Goal: Task Accomplishment & Management: Use online tool/utility

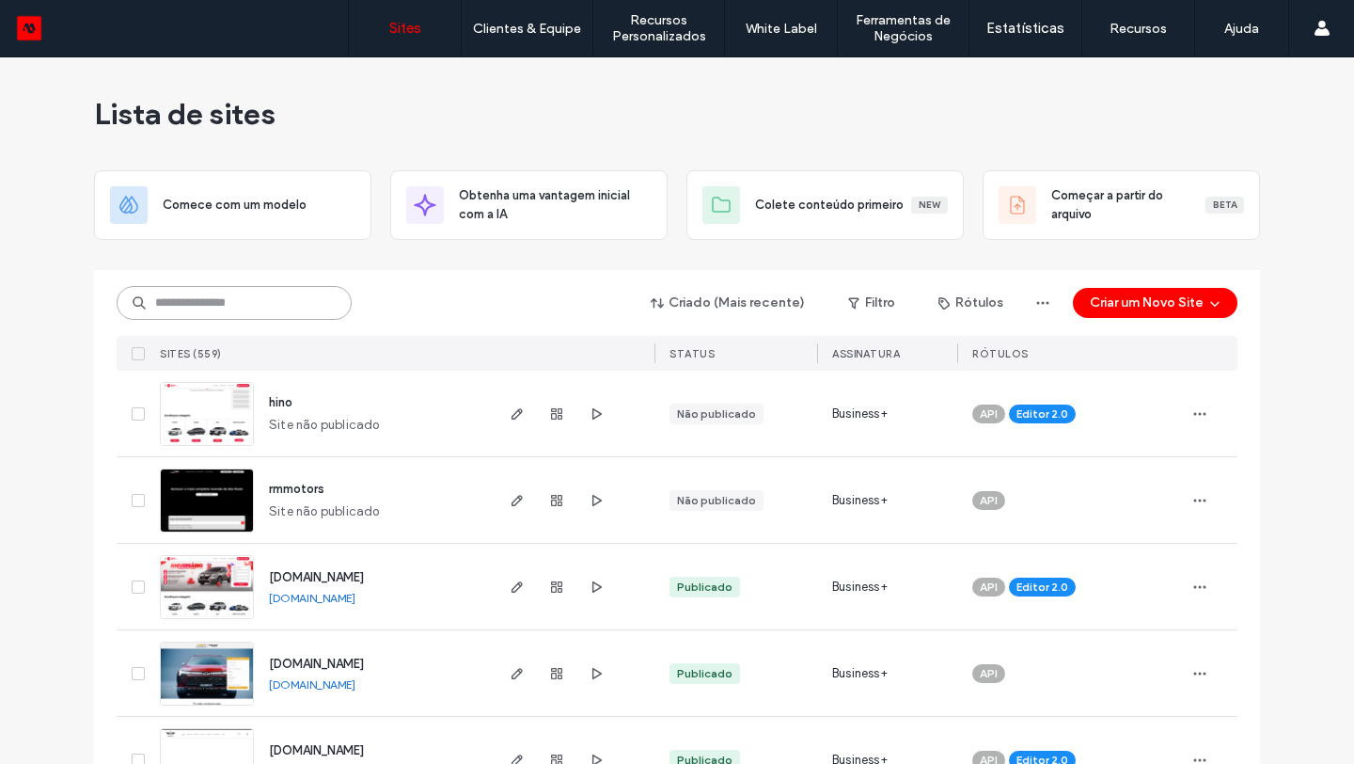
click at [292, 308] on input at bounding box center [234, 303] width 235 height 34
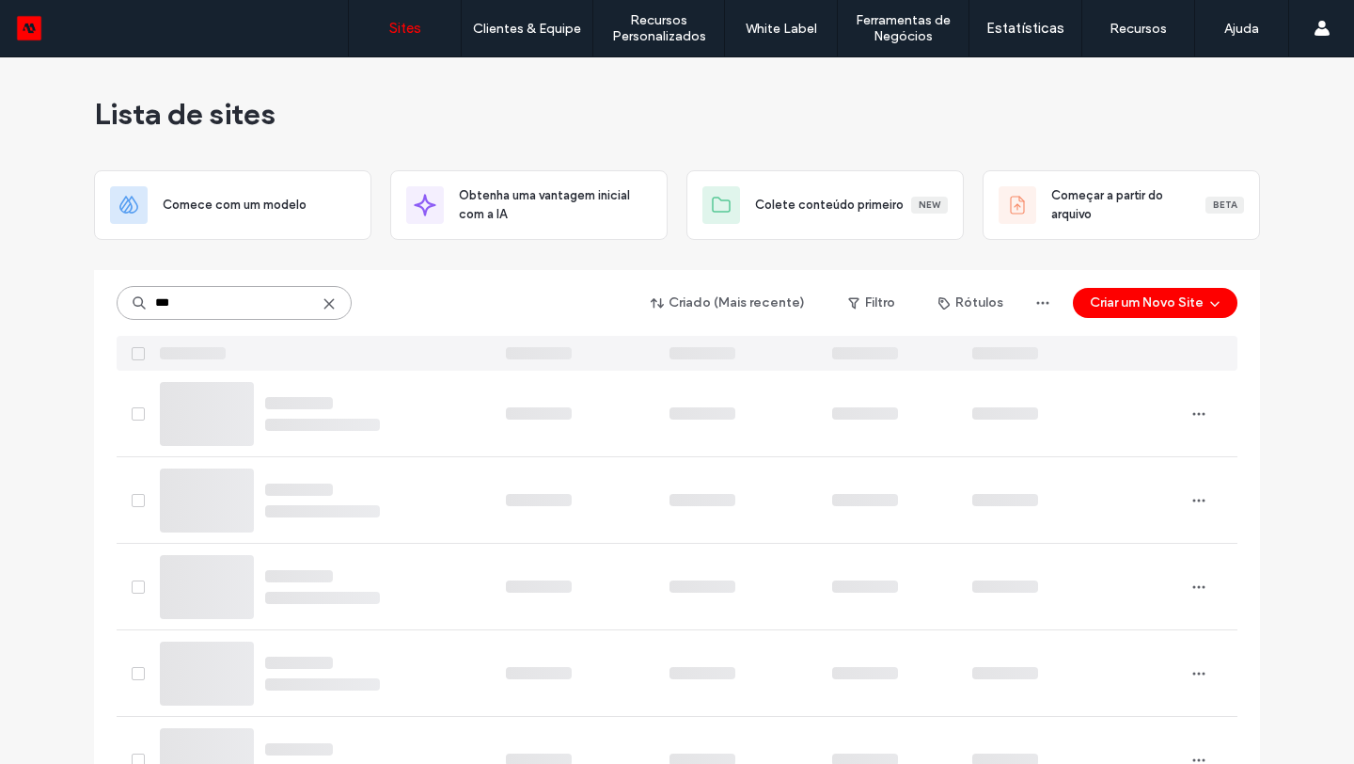
type input "***"
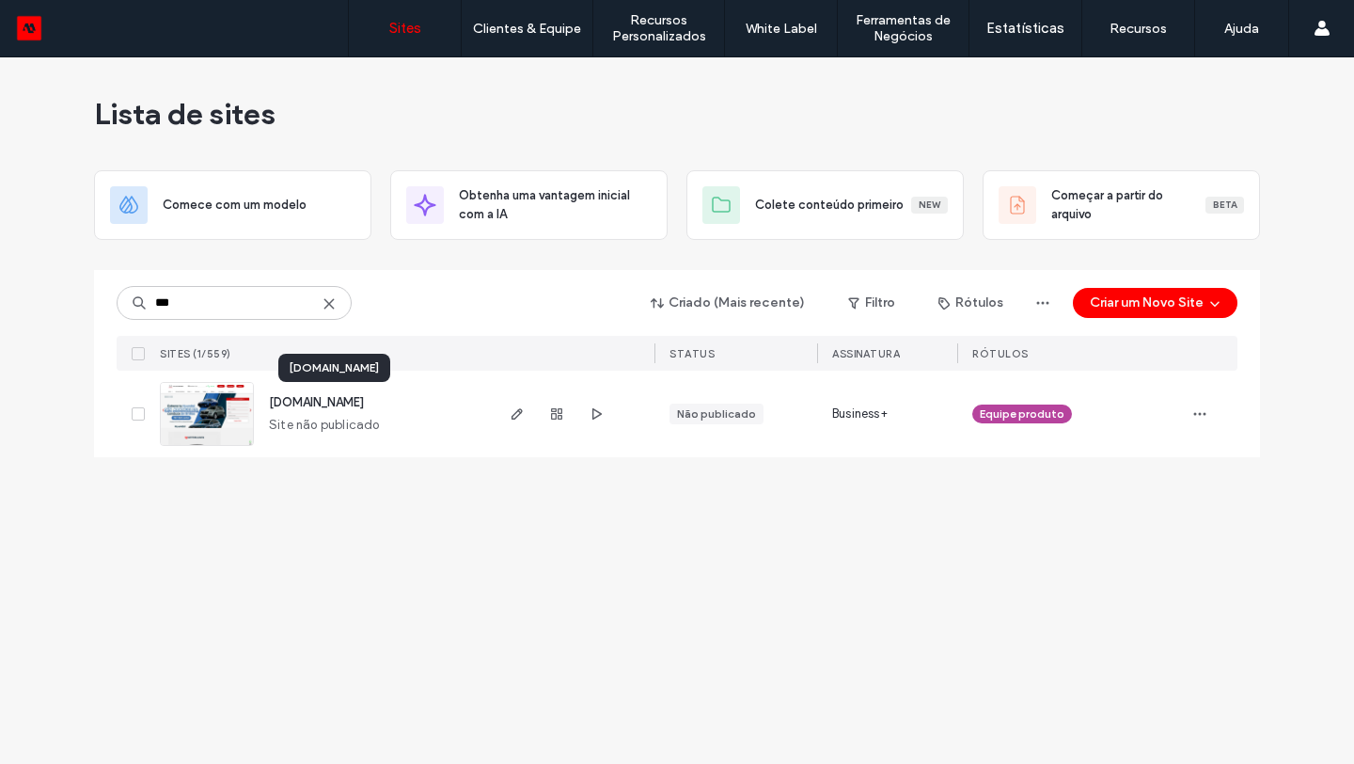
click at [331, 401] on span "showroom-site-demo.motorleads.co" at bounding box center [316, 402] width 95 height 14
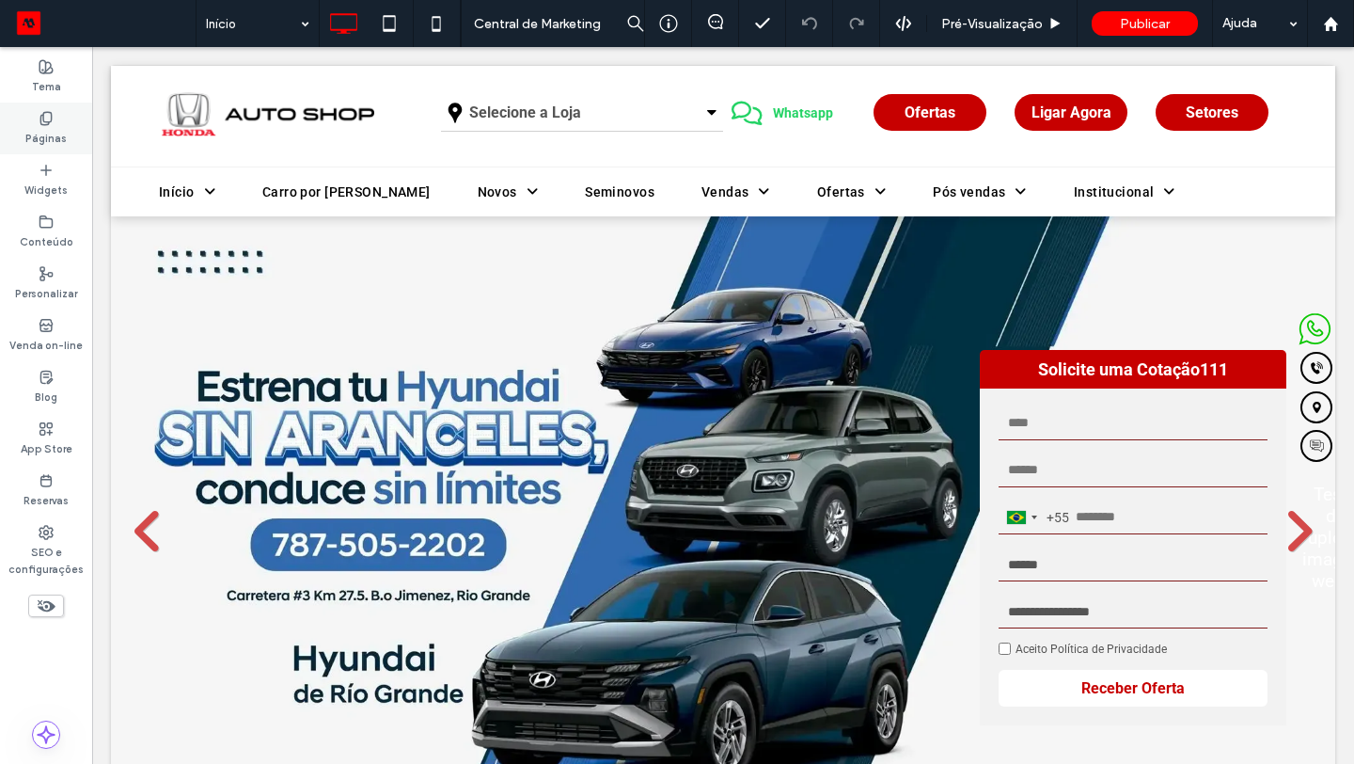
click at [31, 127] on label "Páginas" at bounding box center [45, 136] width 41 height 21
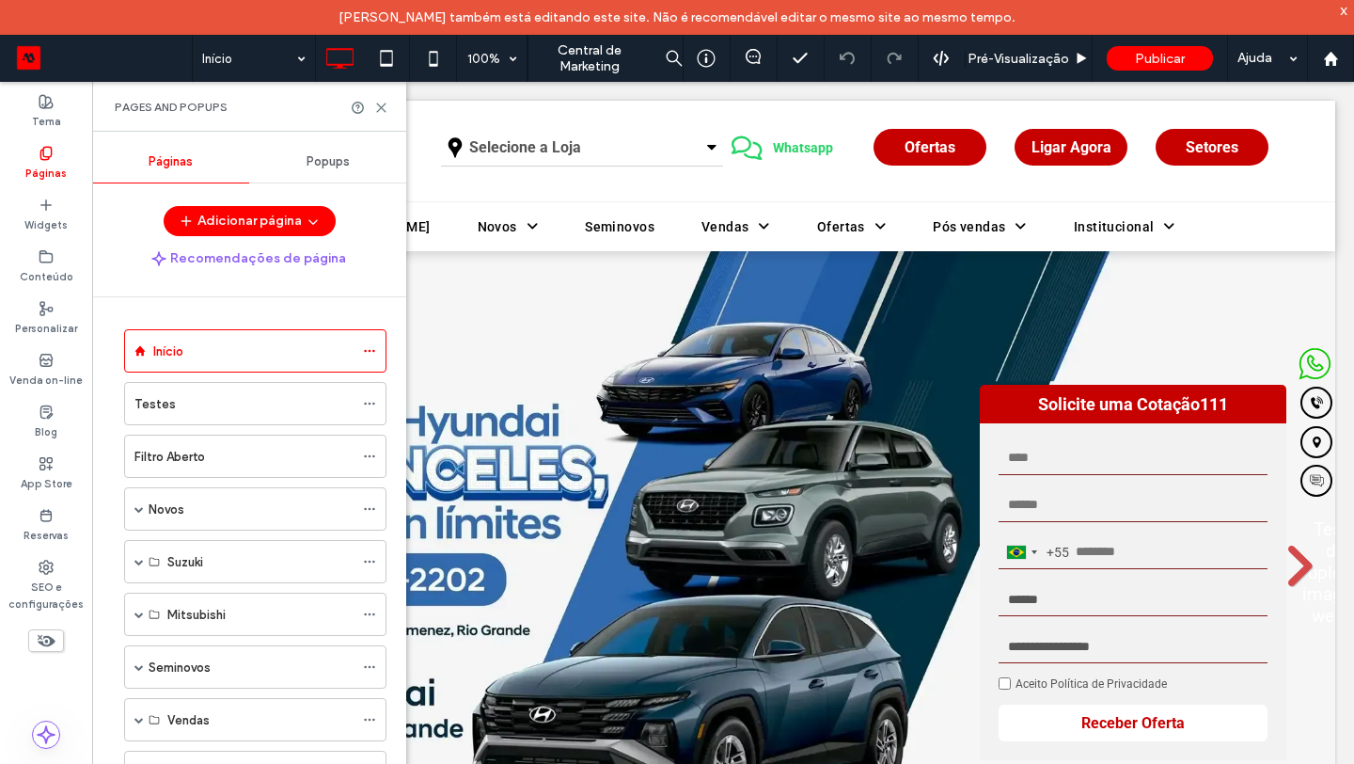
click at [331, 163] on span "Popups" at bounding box center [328, 161] width 43 height 15
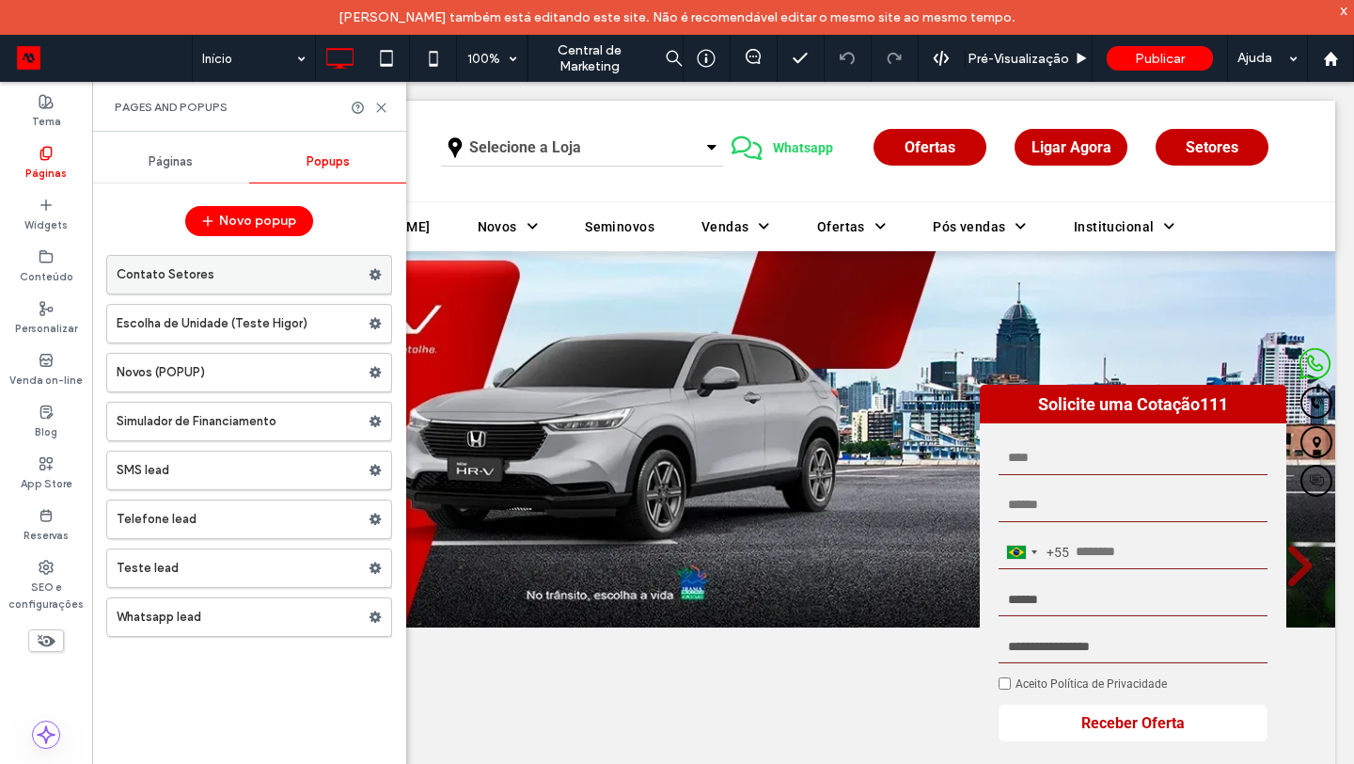
click at [239, 285] on label "Contato Setores" at bounding box center [243, 275] width 252 height 38
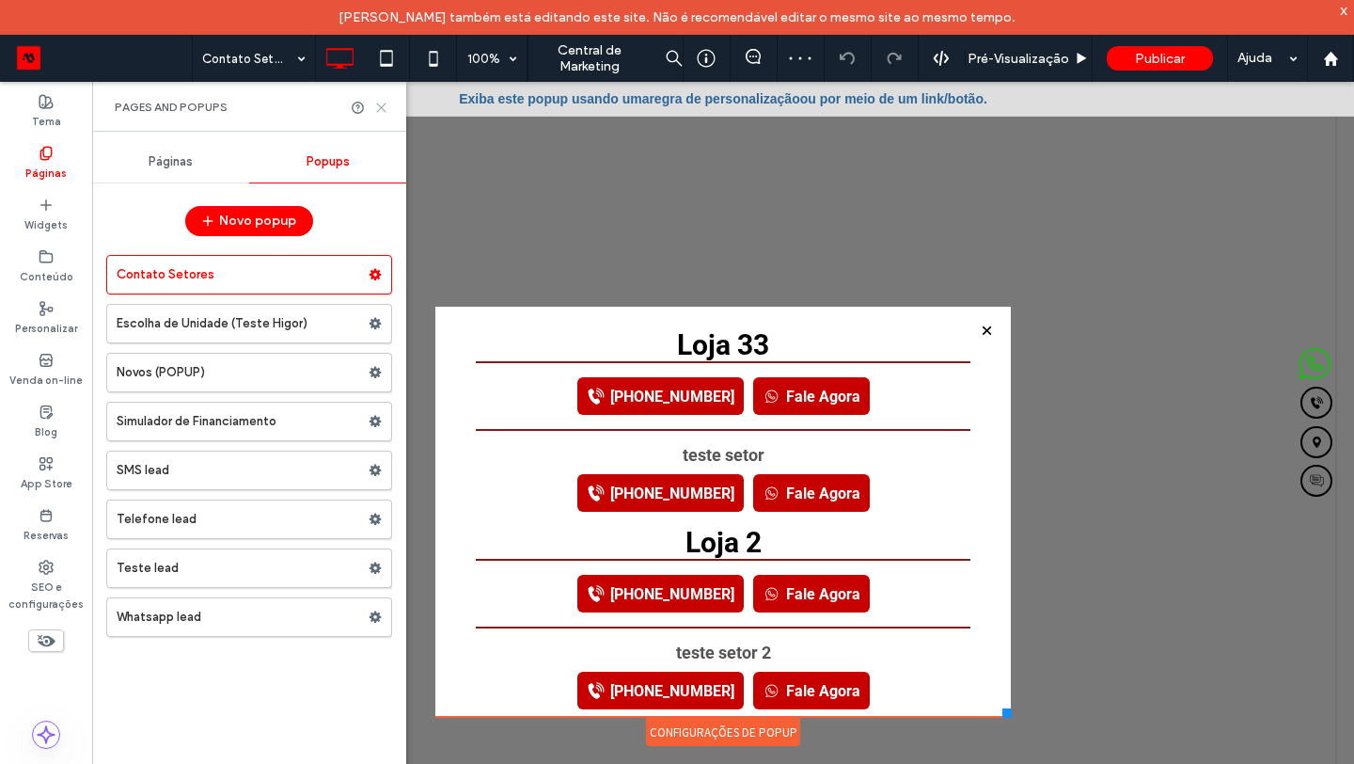
drag, startPoint x: 381, startPoint y: 103, endPoint x: 290, endPoint y: 22, distance: 121.9
click at [381, 103] on icon at bounding box center [381, 108] width 14 height 14
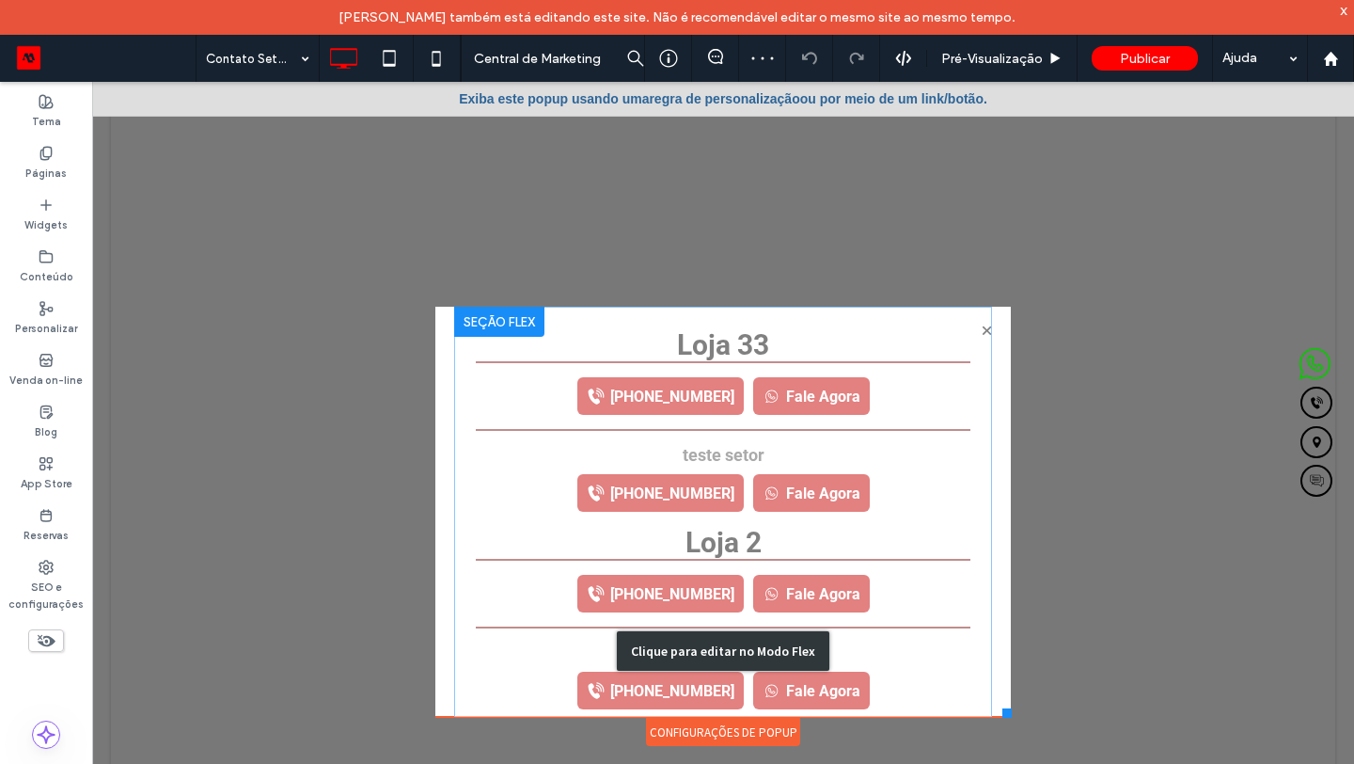
click at [702, 616] on div "Clique para editar no Modo Flex" at bounding box center [723, 651] width 538 height 688
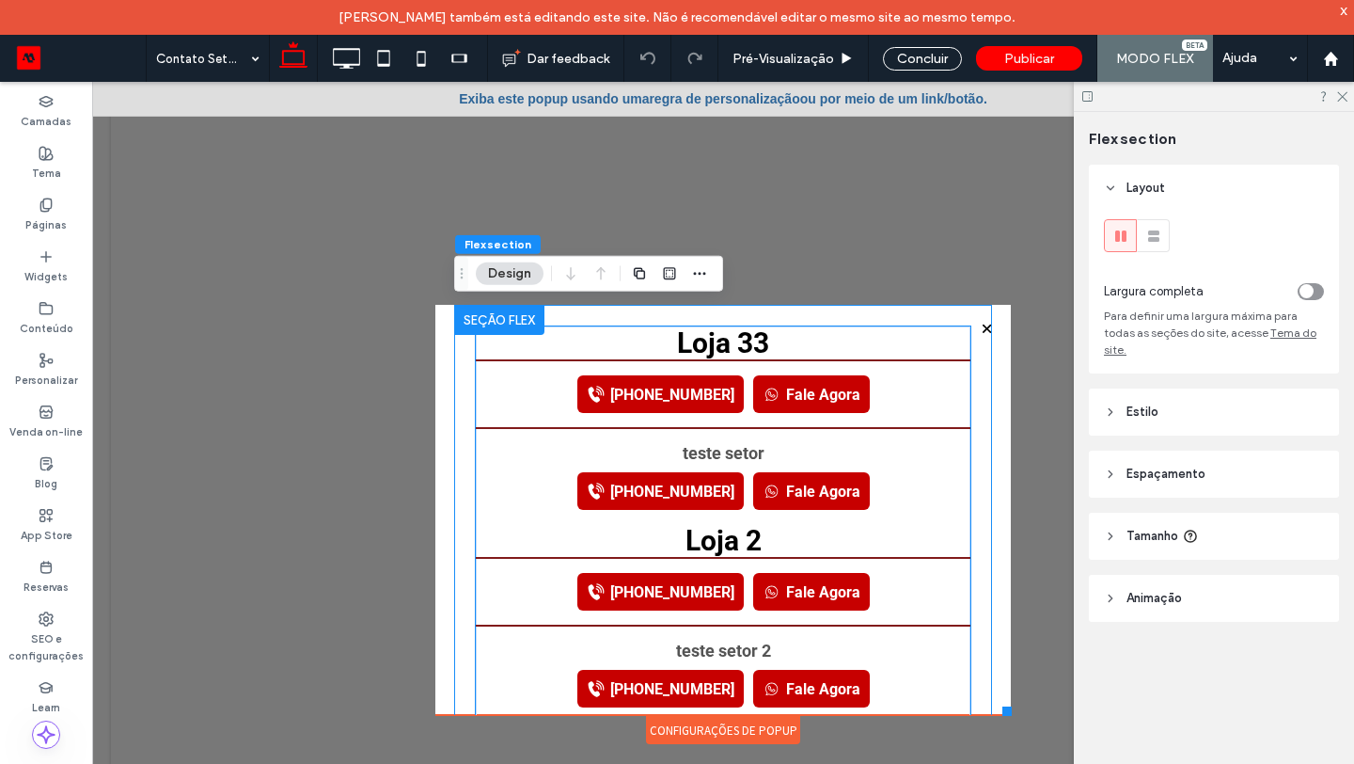
click at [586, 394] on link "[PHONE_NUMBER]" at bounding box center [660, 394] width 166 height 38
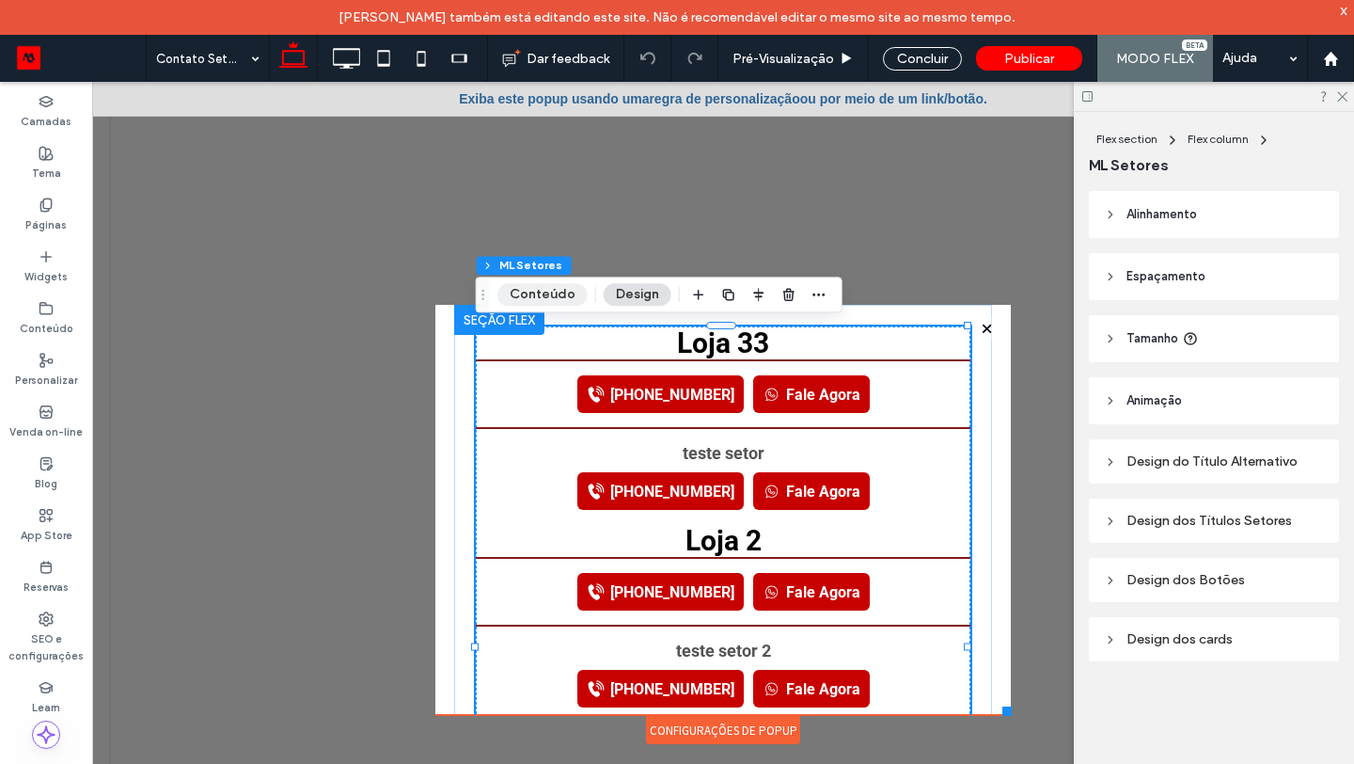
click at [545, 301] on button "Conteúdo" at bounding box center [542, 294] width 90 height 23
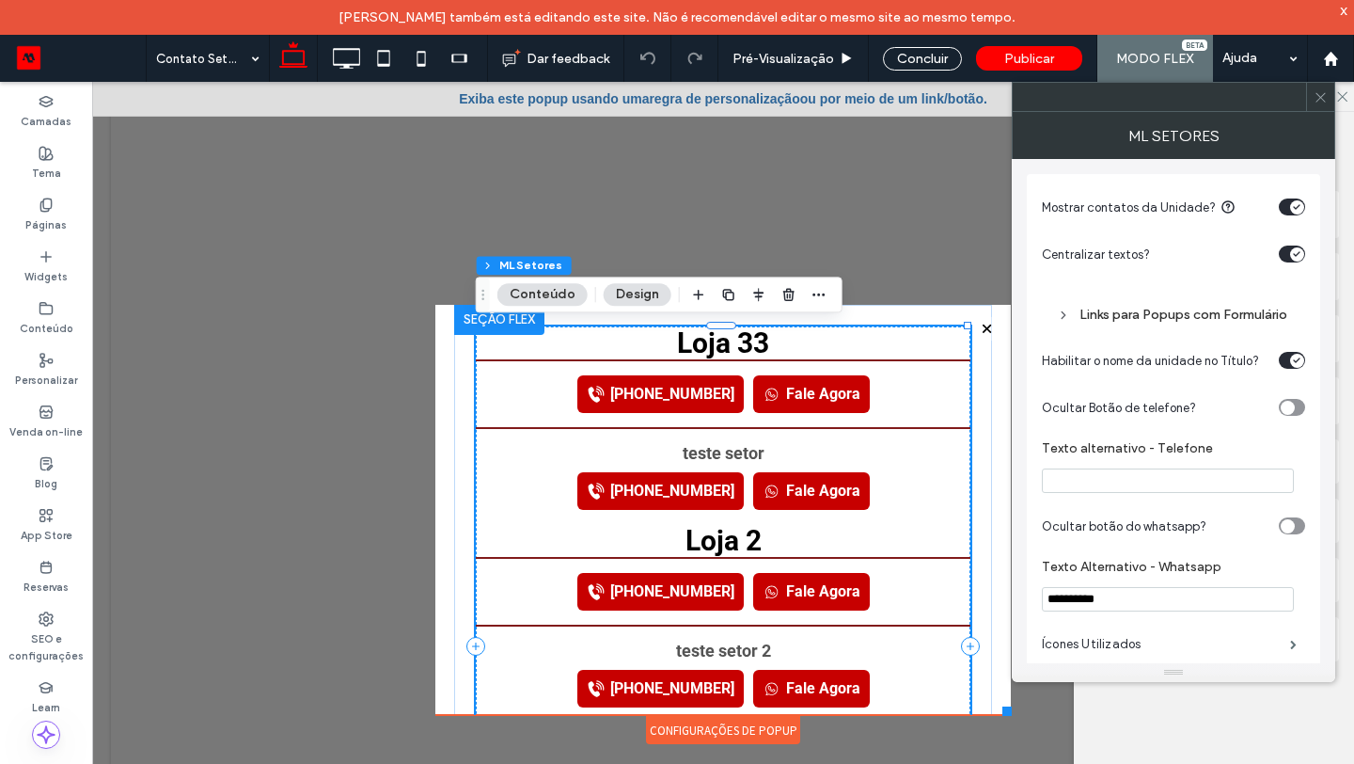
click at [1197, 313] on div "Links para Popups com Formulário" at bounding box center [1173, 315] width 233 height 16
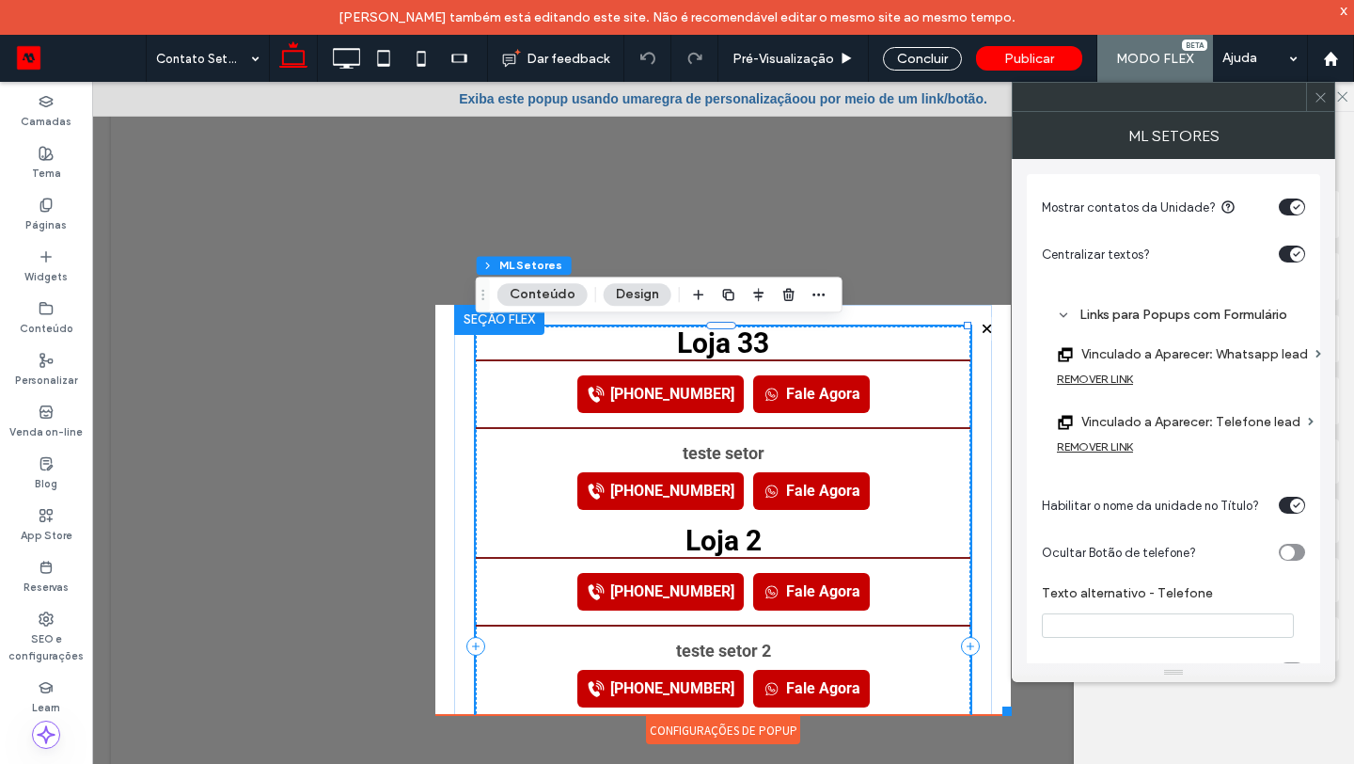
click at [1199, 312] on div "Links para Popups com Formulário" at bounding box center [1173, 315] width 233 height 16
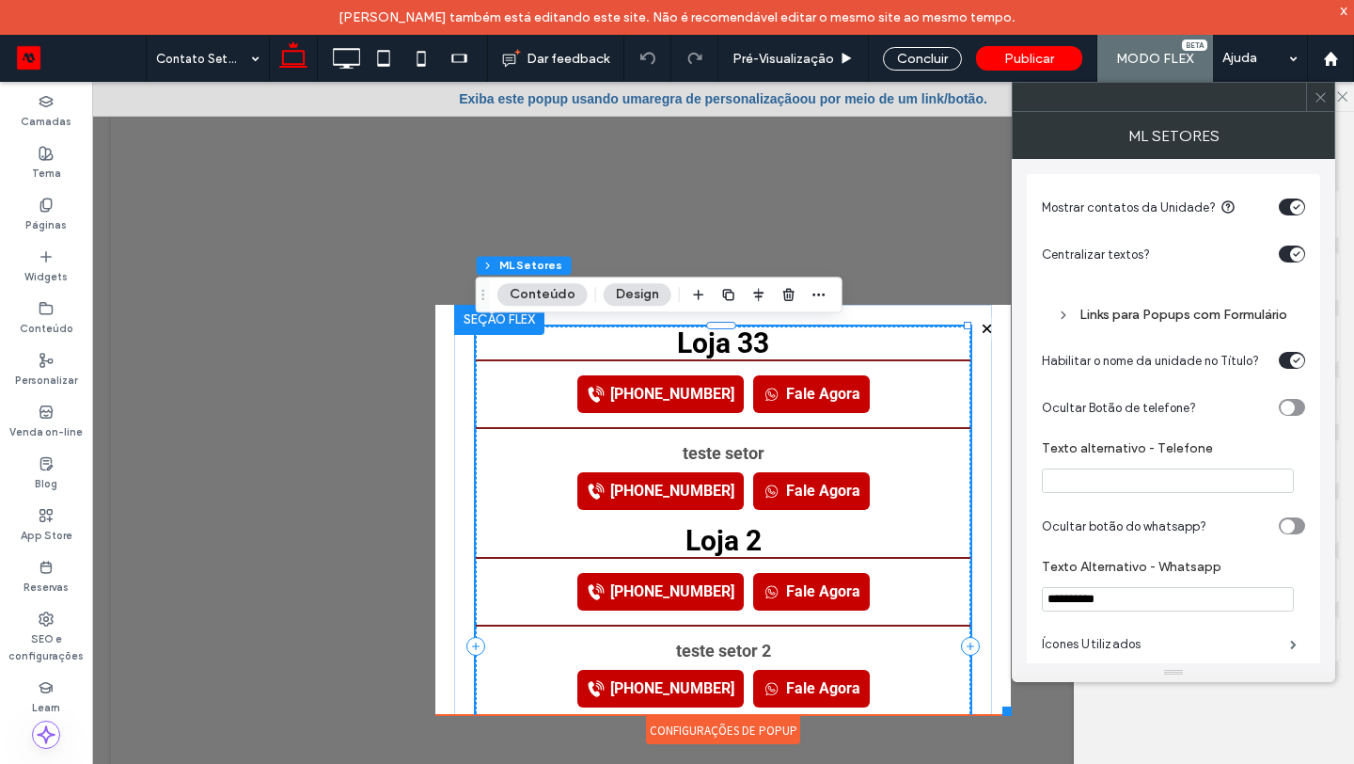
click at [1192, 308] on div "Links para Popups com Formulário" at bounding box center [1173, 315] width 233 height 16
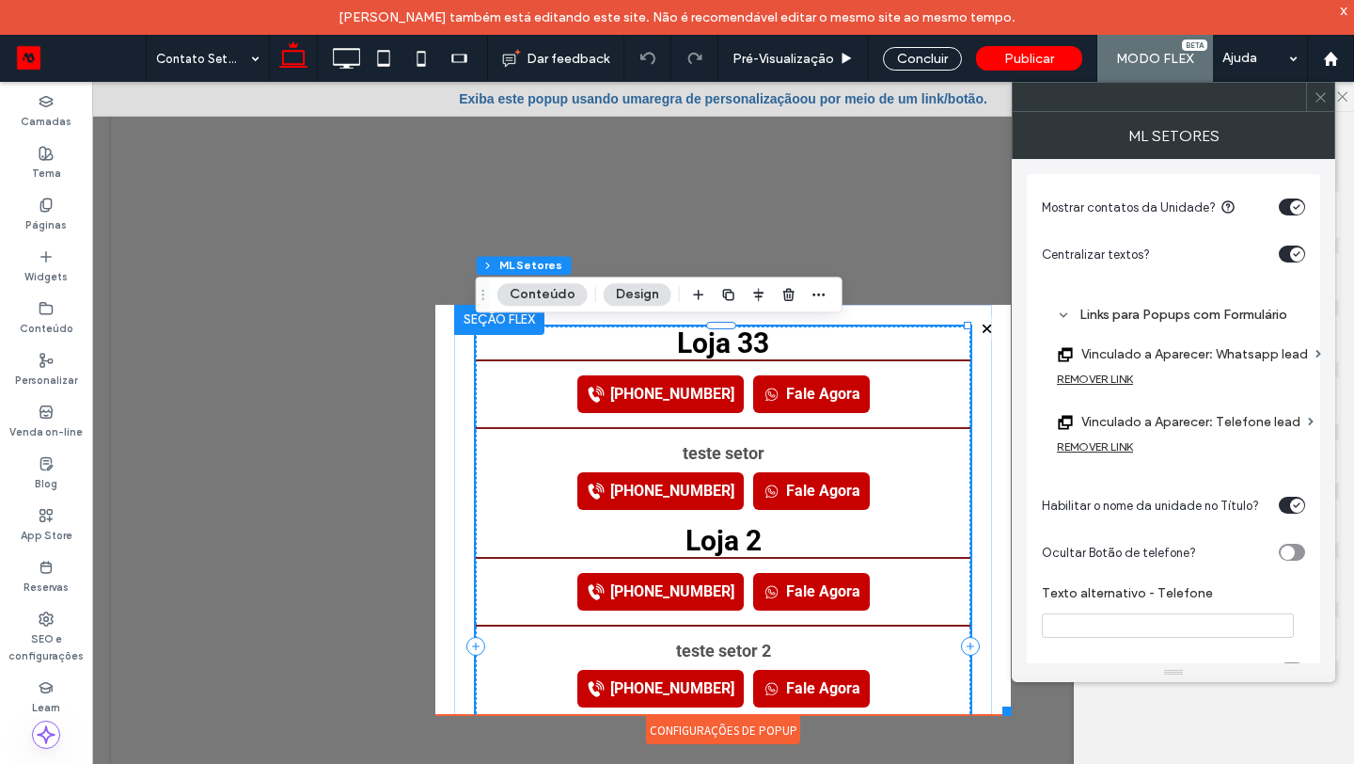
click at [1133, 321] on div "Links para Popups com Formulário" at bounding box center [1173, 315] width 233 height 16
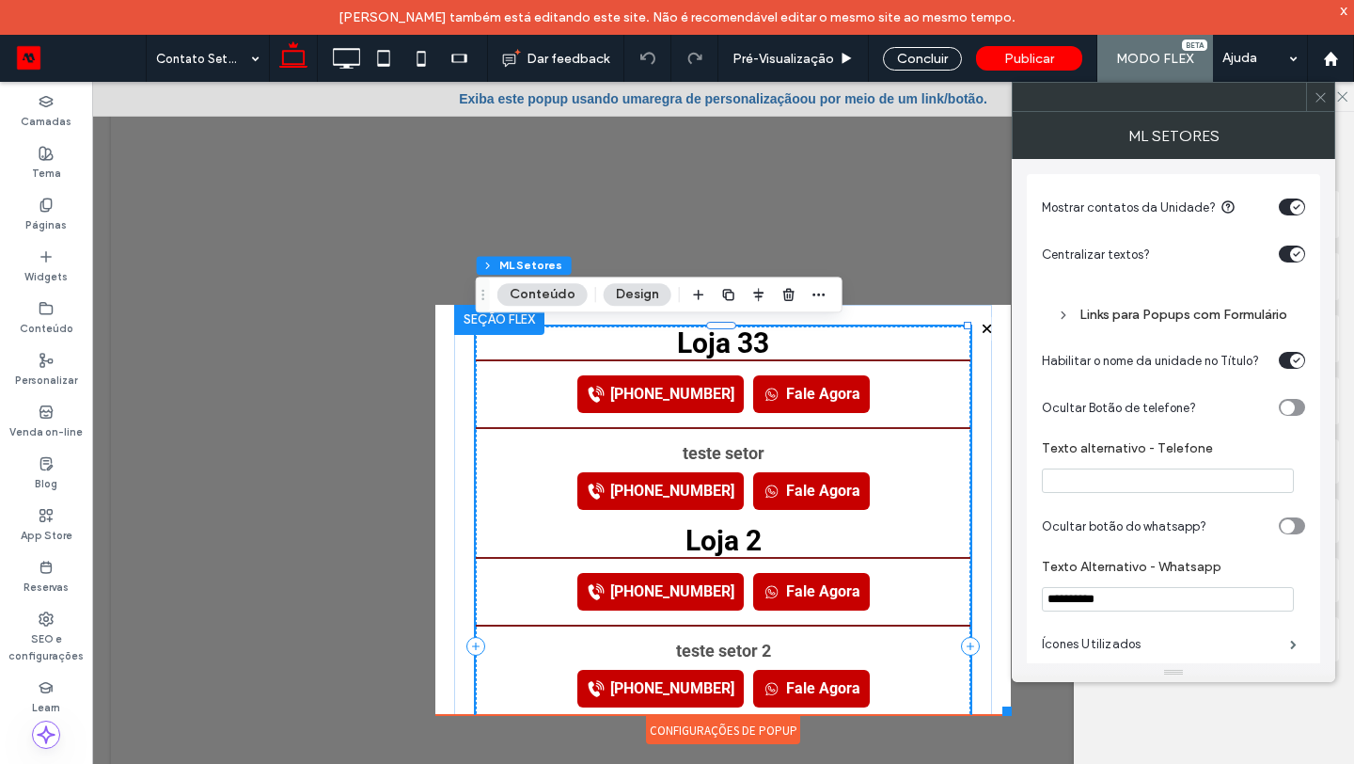
click at [1314, 92] on icon at bounding box center [1321, 97] width 14 height 14
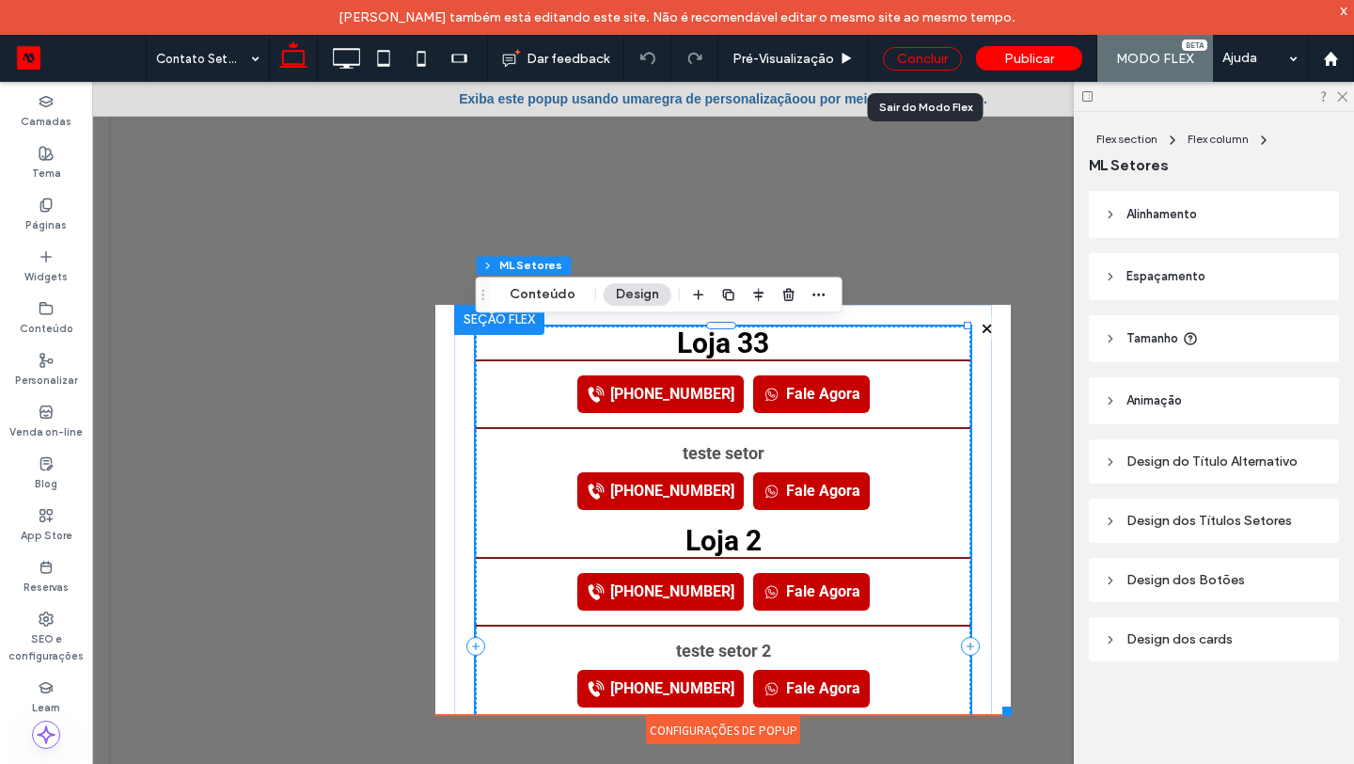
click at [908, 53] on div "Concluir" at bounding box center [922, 59] width 79 height 24
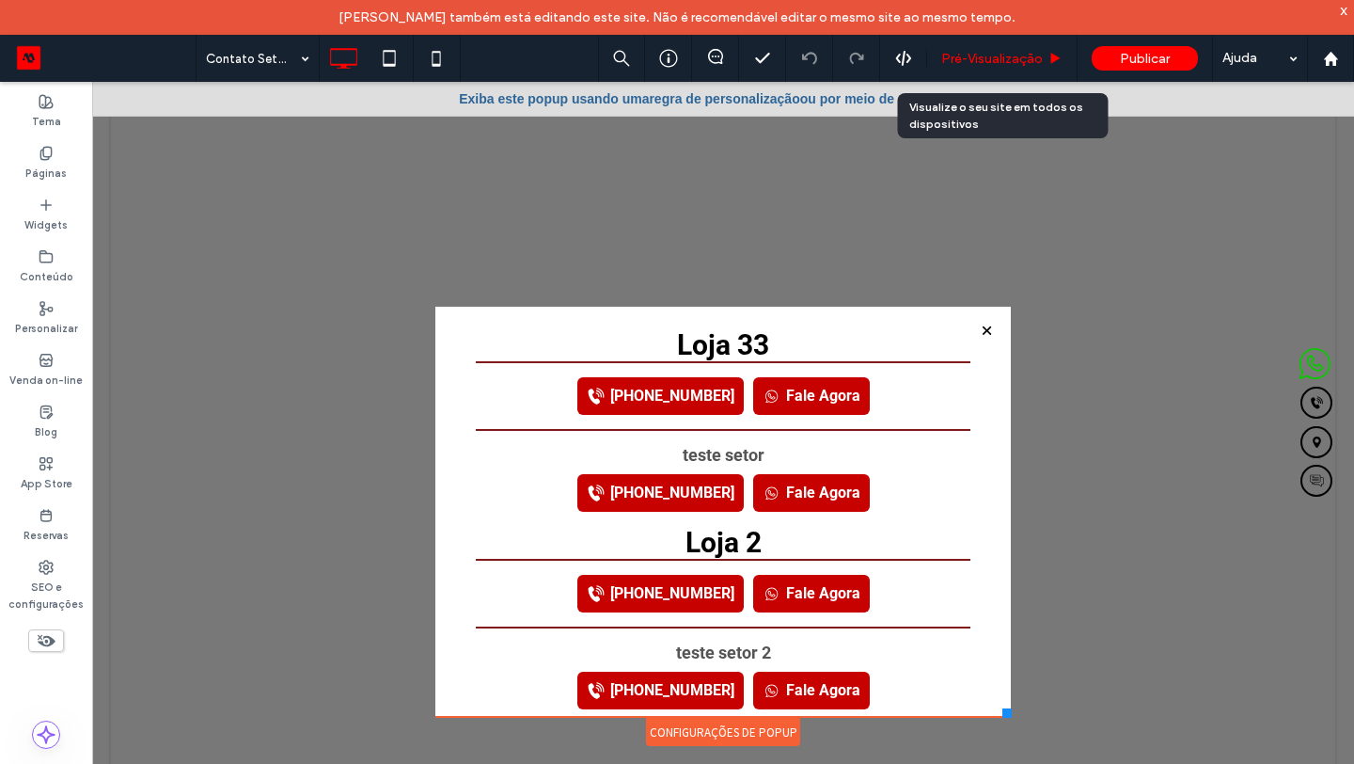
click at [953, 55] on span "Pré-Visualizaçāo" at bounding box center [992, 59] width 102 height 16
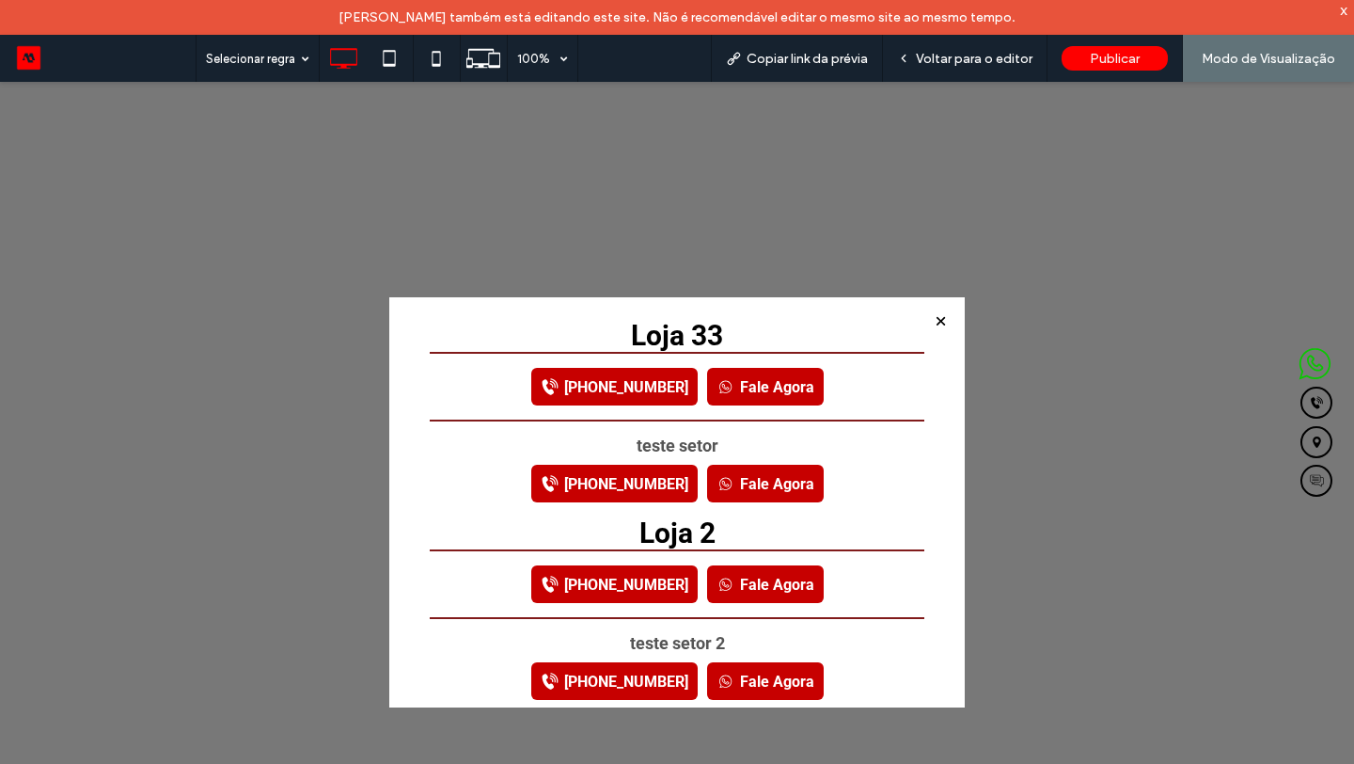
click at [621, 386] on link "[PHONE_NUMBER]" at bounding box center [614, 387] width 166 height 38
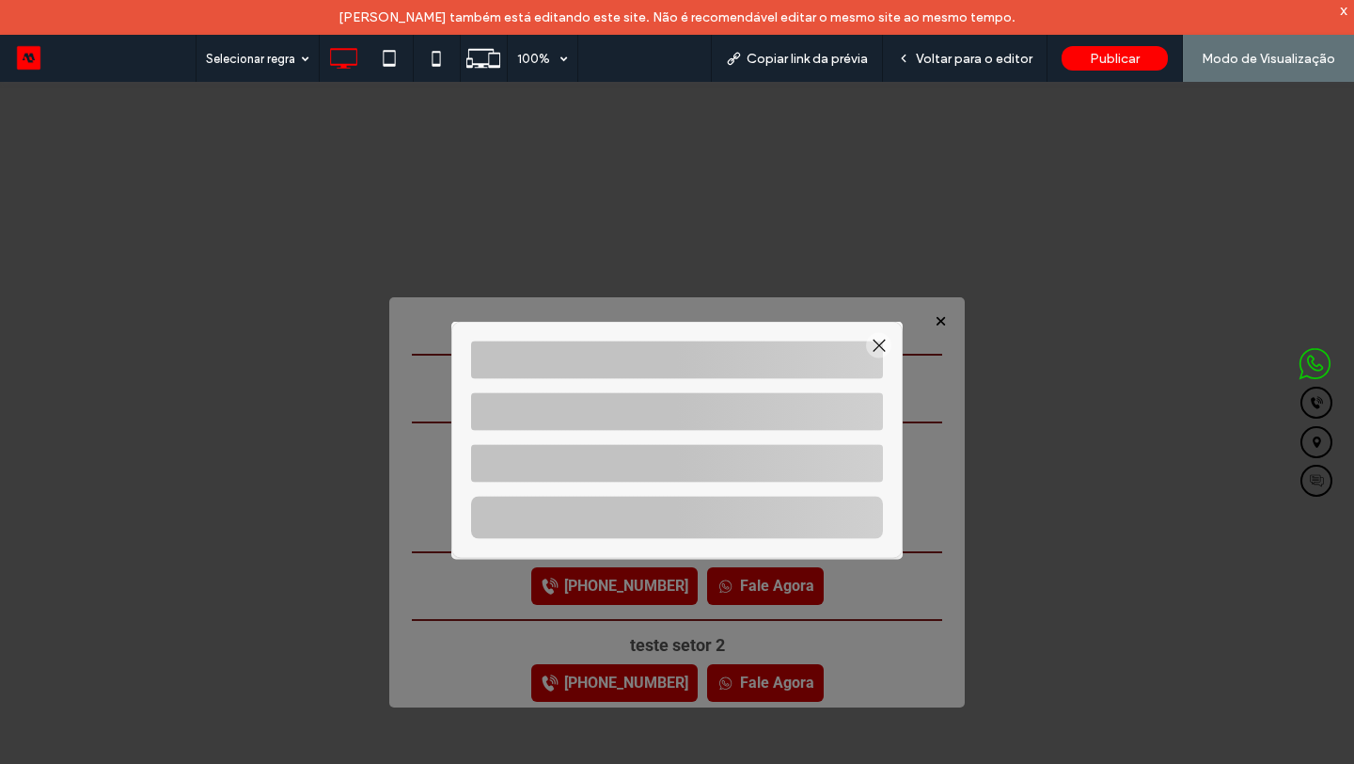
select select "*****"
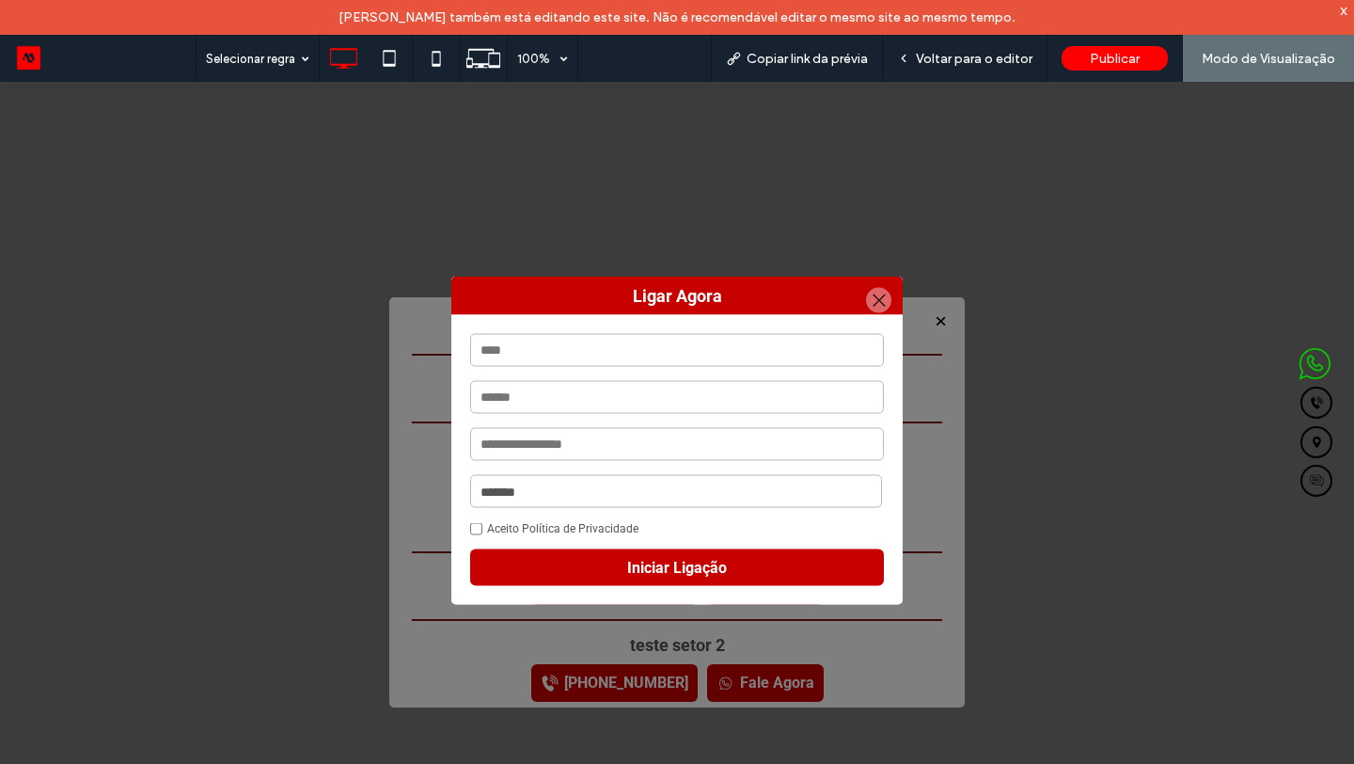
click at [873, 295] on div at bounding box center [878, 300] width 25 height 25
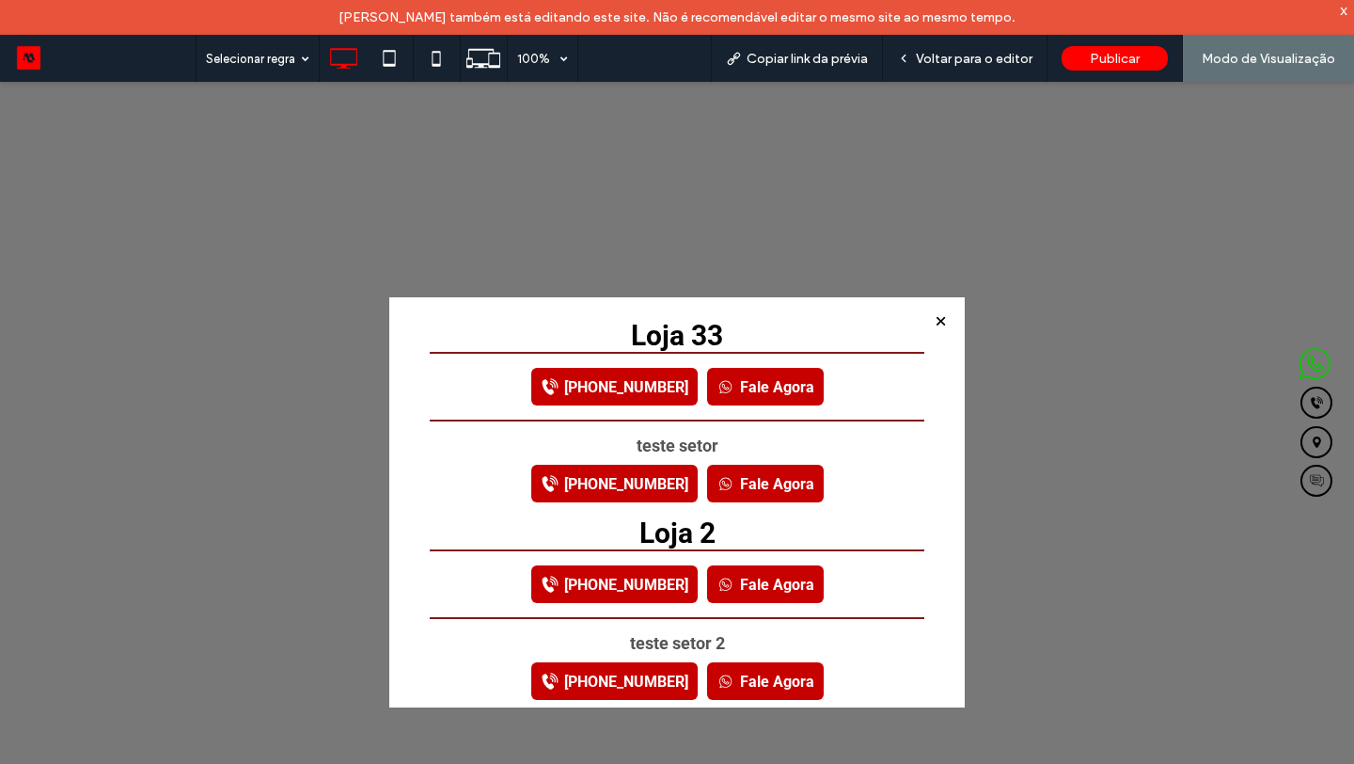
click at [723, 414] on div "[PHONE_NUMBER] Fale Agora" at bounding box center [677, 386] width 495 height 68
click at [745, 384] on link "Fale Agora" at bounding box center [765, 387] width 117 height 38
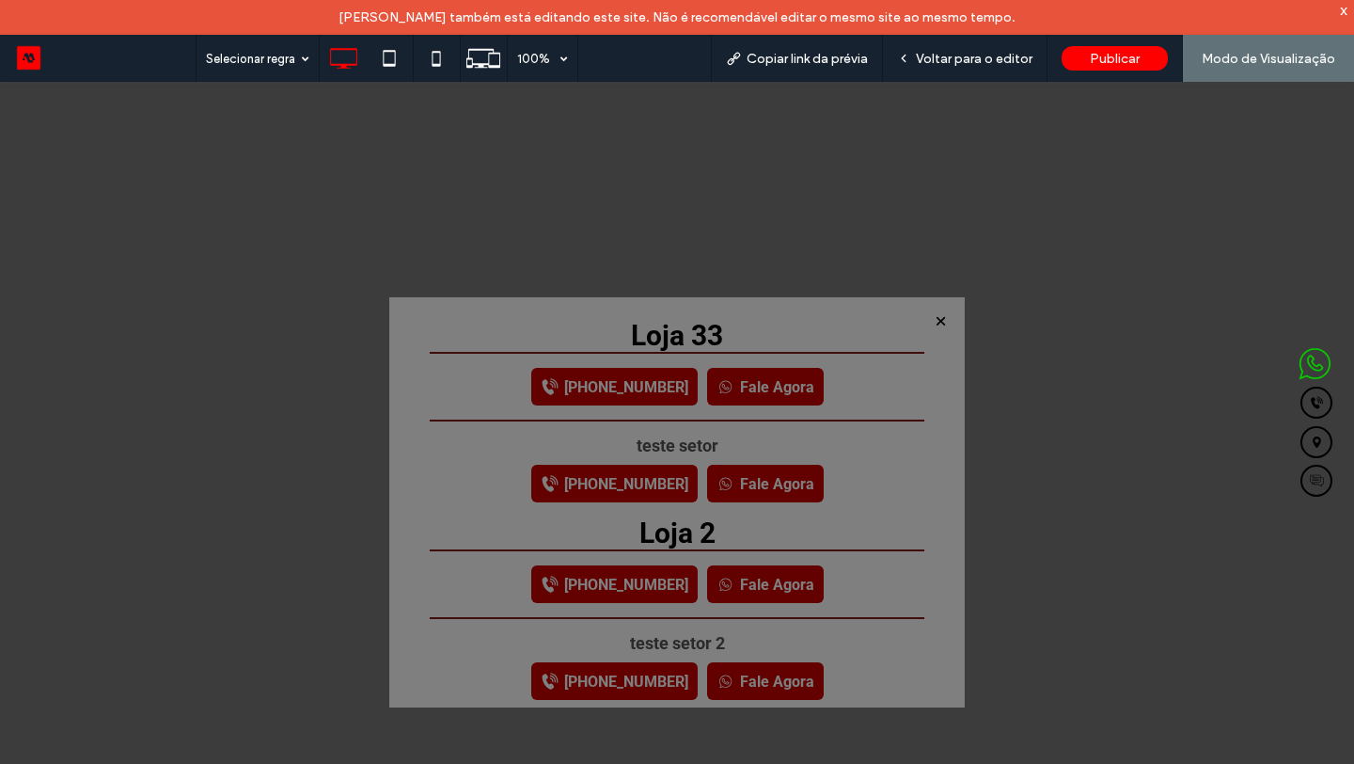
select select "*****"
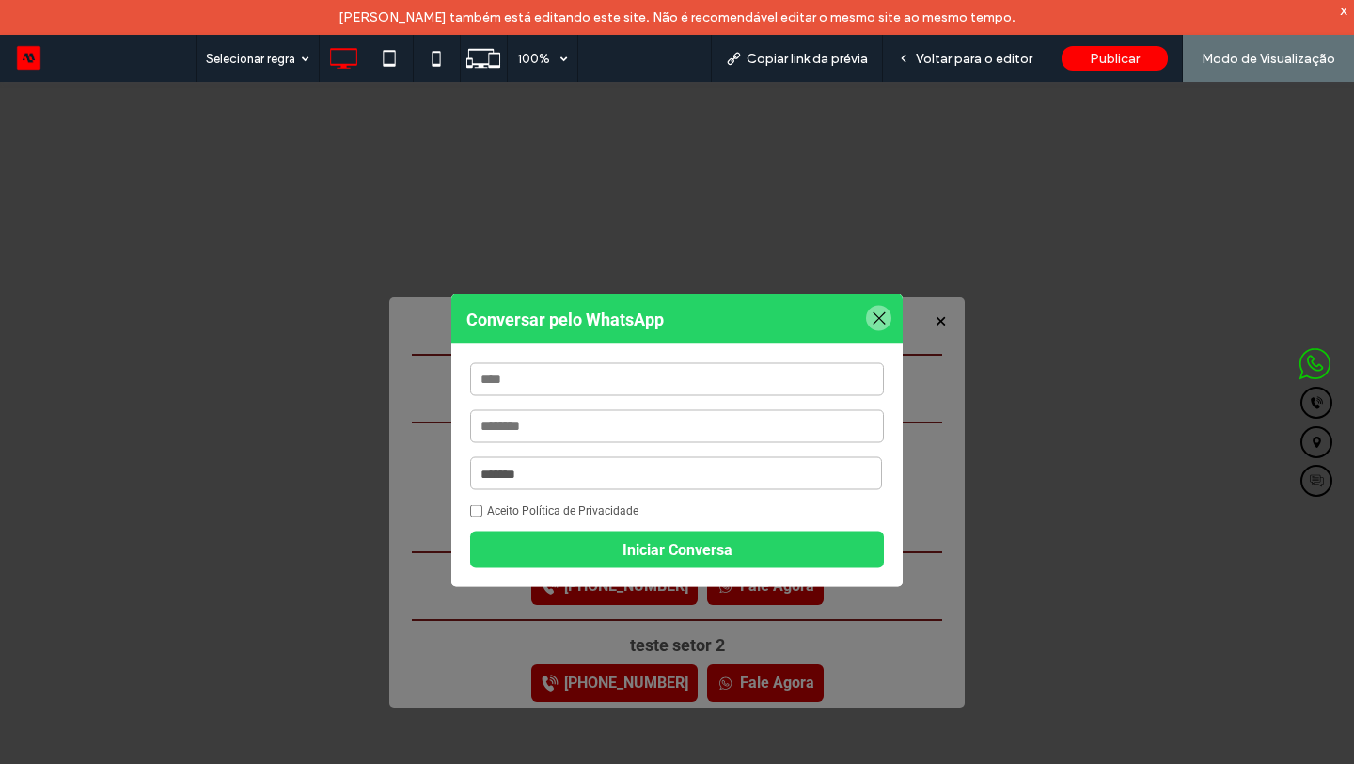
click at [872, 298] on strong "Conversar pelo WhatsApp" at bounding box center [676, 319] width 451 height 50
click at [876, 307] on div at bounding box center [878, 318] width 25 height 25
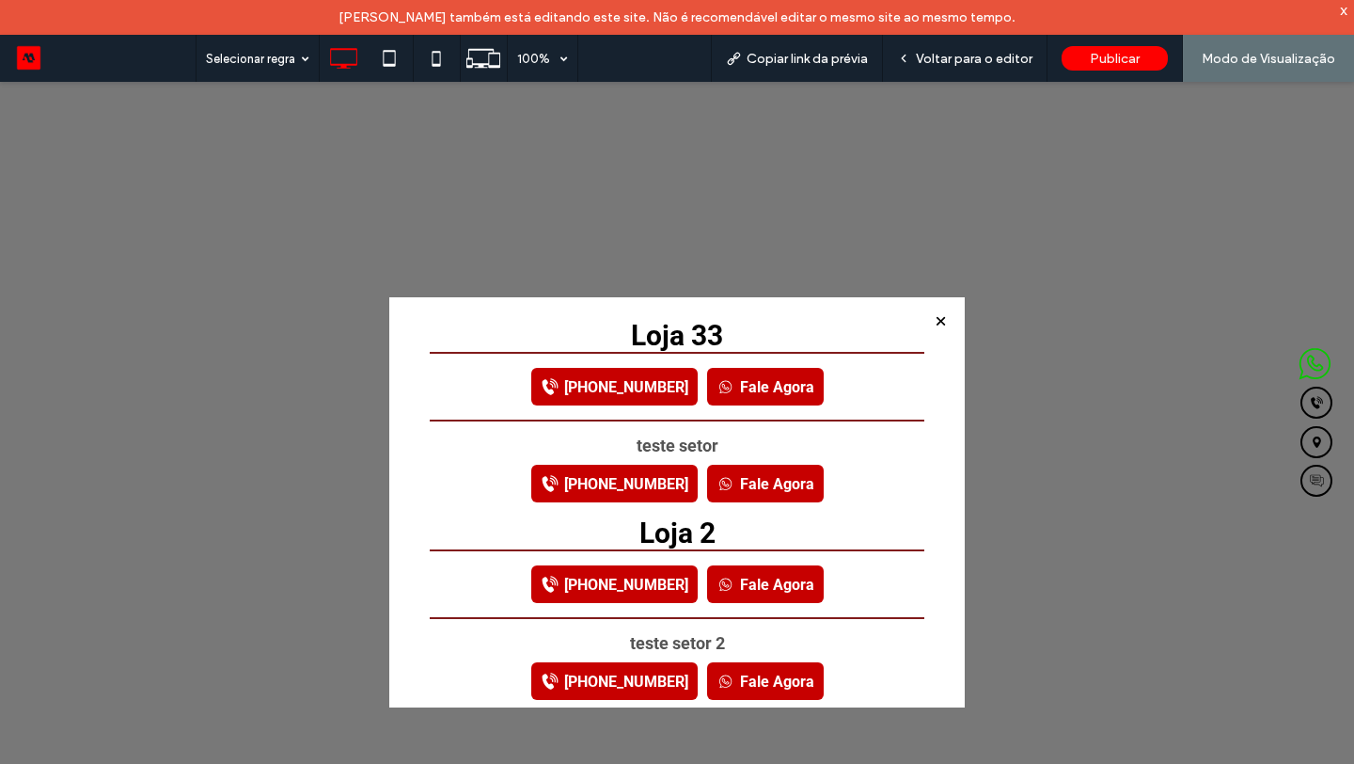
click at [622, 668] on link "[PHONE_NUMBER]" at bounding box center [614, 681] width 166 height 38
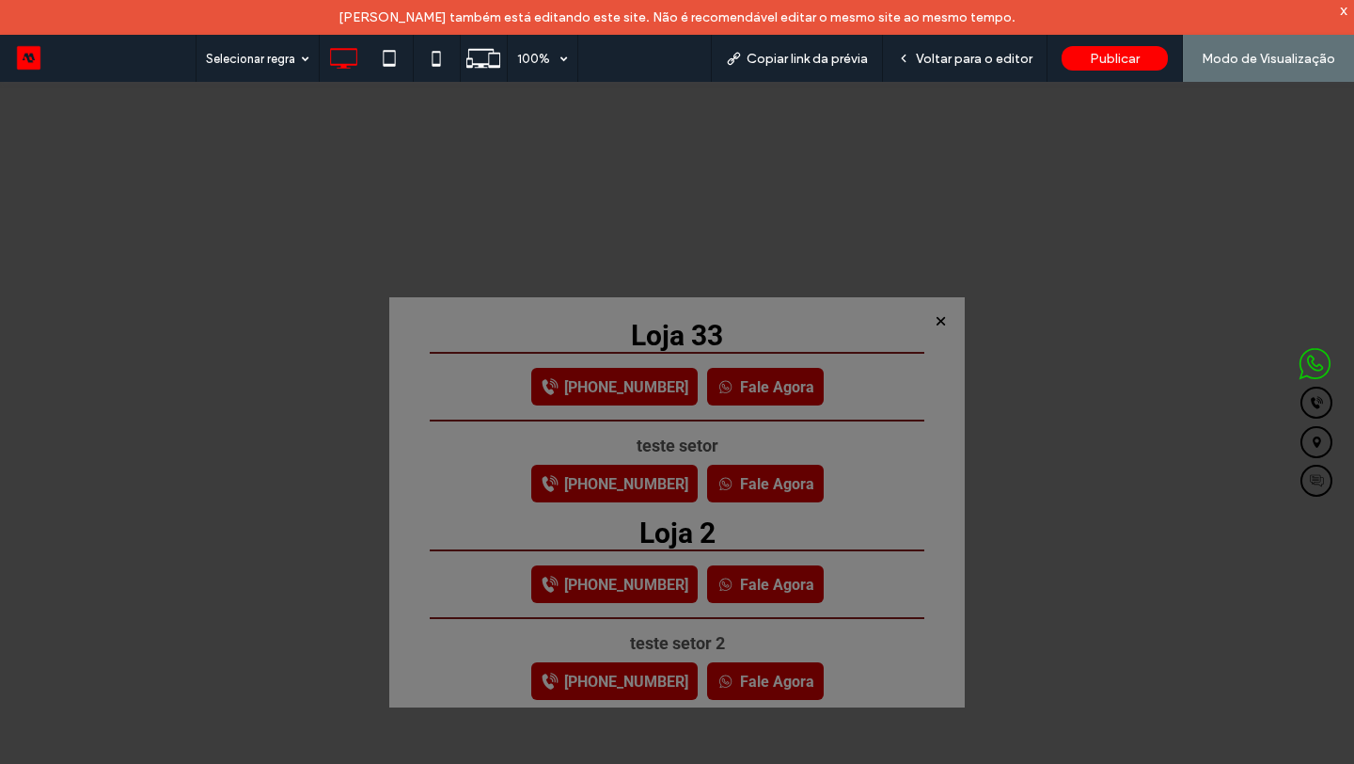
select select "*****"
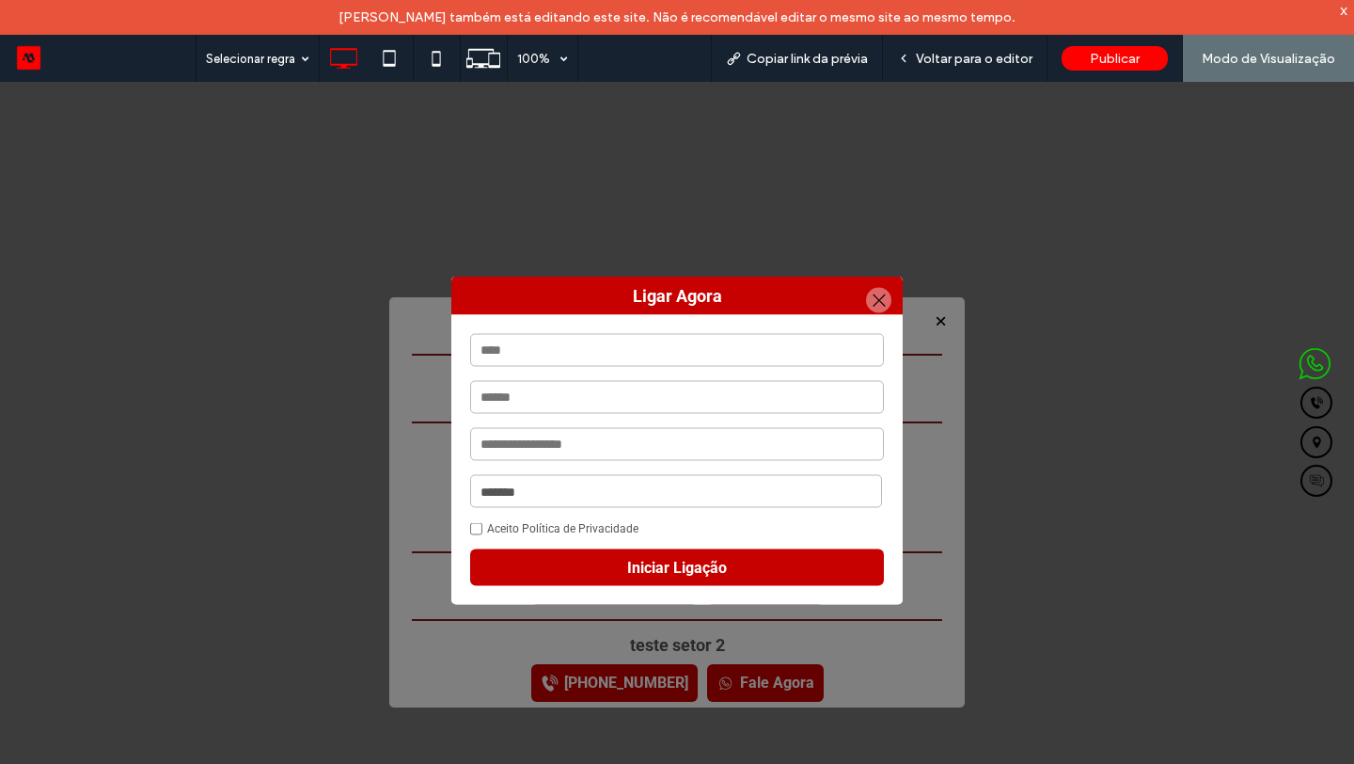
click at [592, 488] on div "**********" at bounding box center [677, 491] width 414 height 33
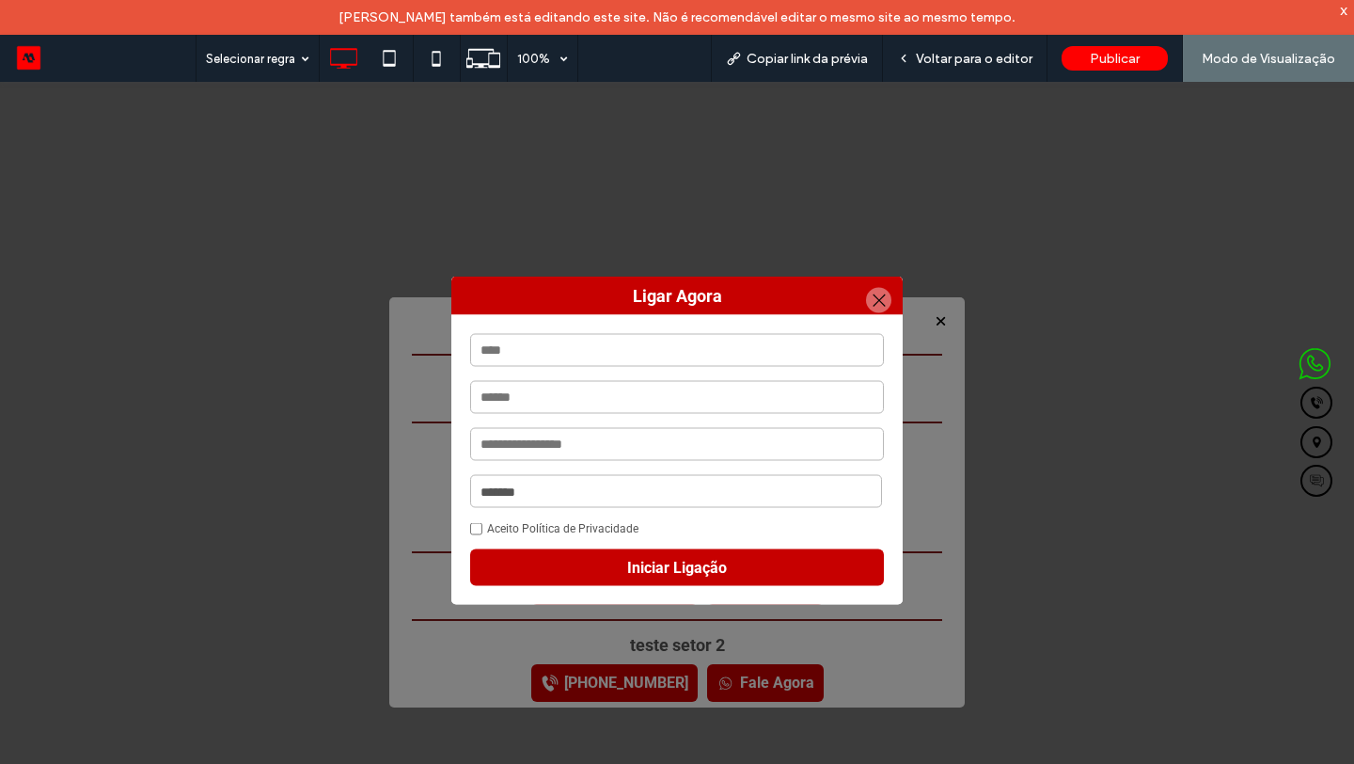
click at [876, 300] on div at bounding box center [878, 300] width 25 height 25
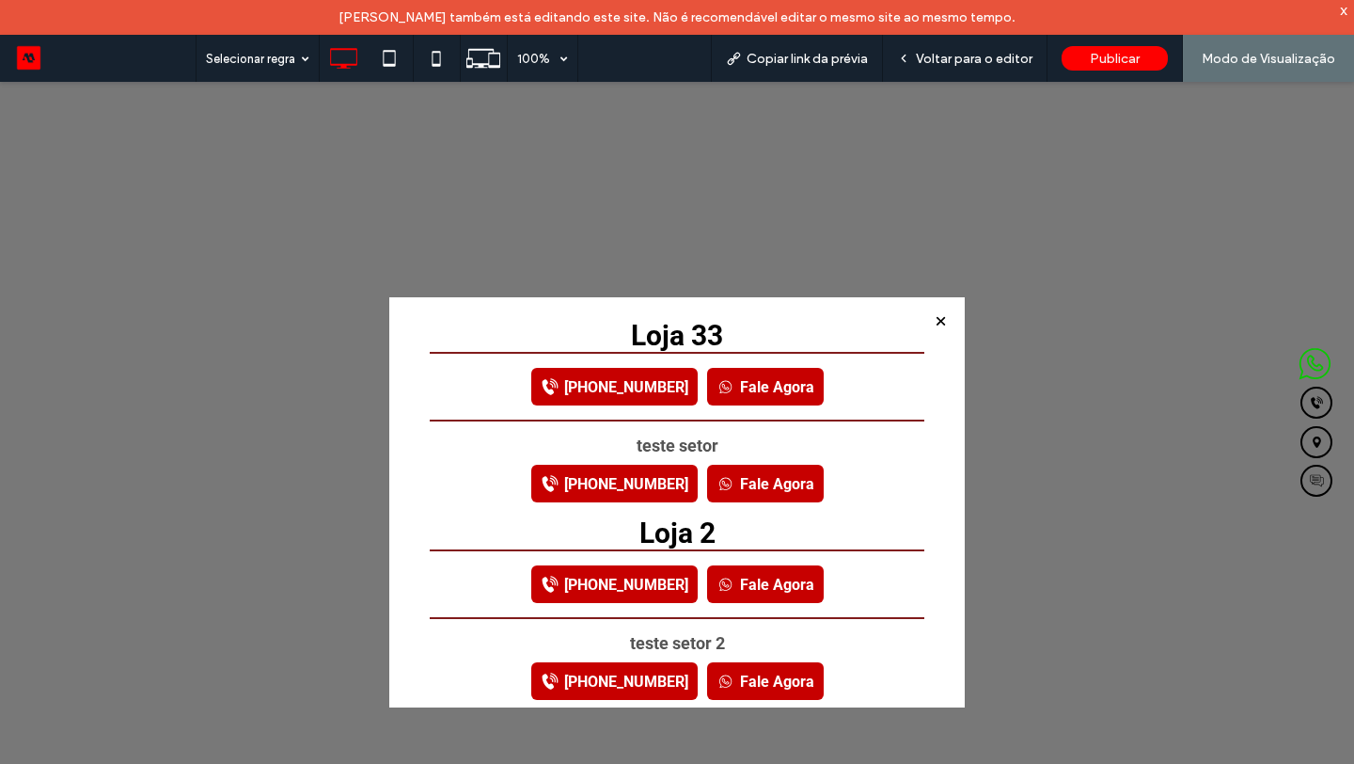
click at [938, 316] on div at bounding box center [940, 320] width 25 height 25
click at [938, 52] on span "Voltar para o editor" at bounding box center [974, 59] width 117 height 16
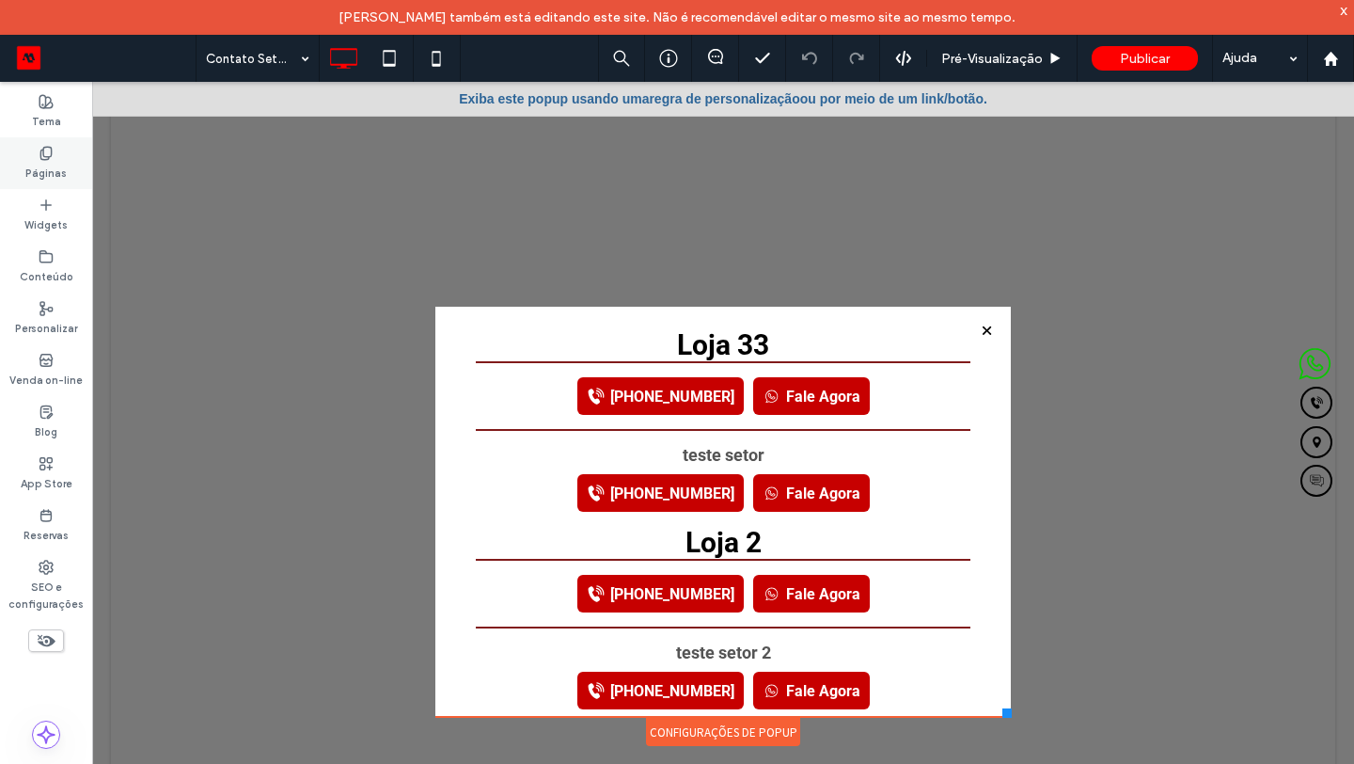
click at [25, 160] on div "Páginas" at bounding box center [46, 163] width 92 height 52
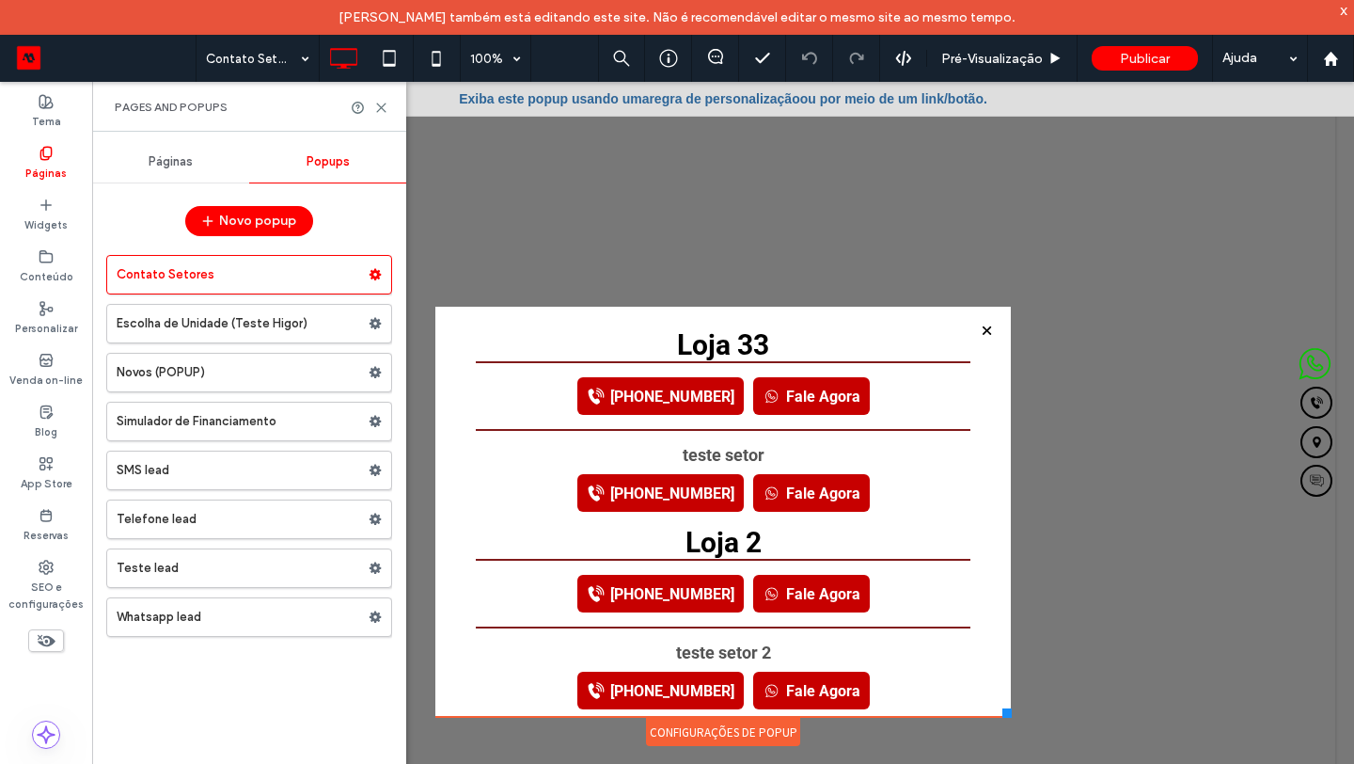
click at [183, 174] on div "Páginas" at bounding box center [170, 161] width 157 height 41
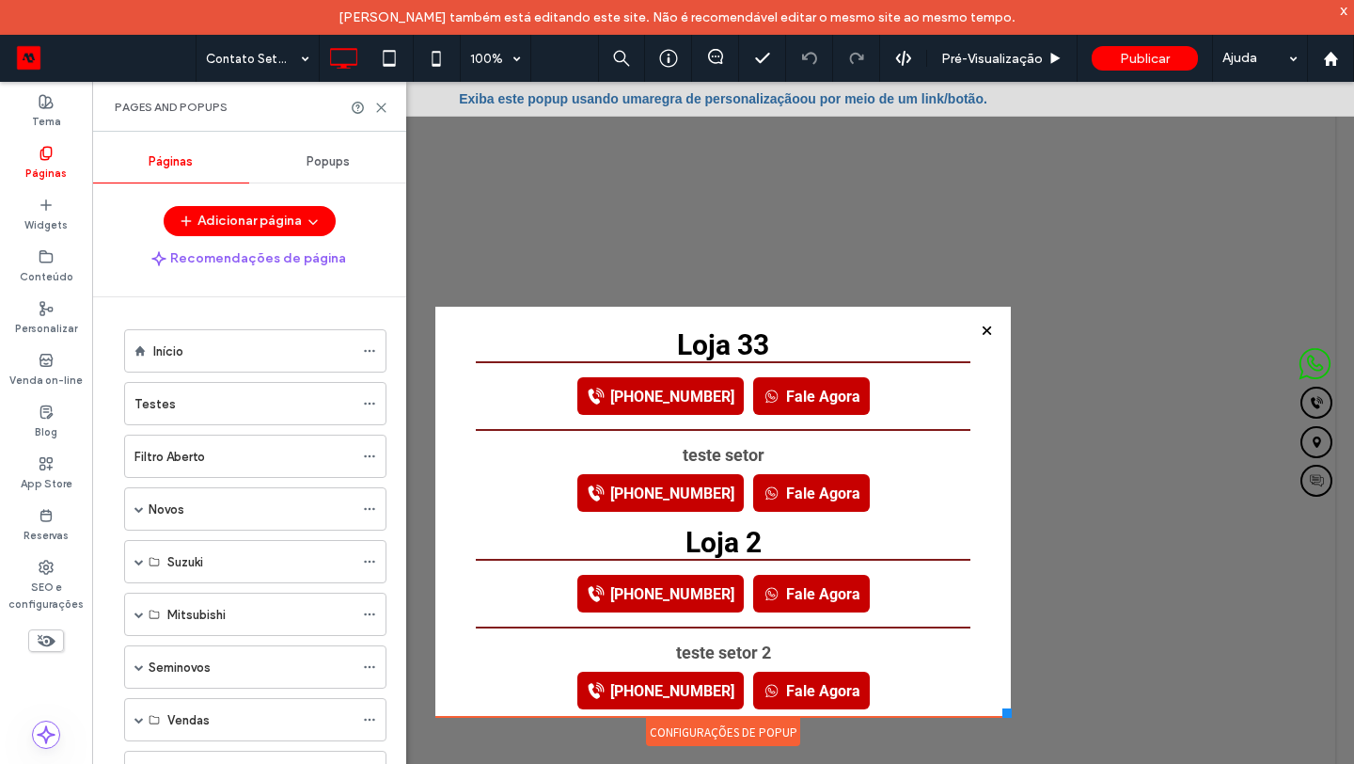
click at [174, 345] on label "Início" at bounding box center [168, 351] width 30 height 33
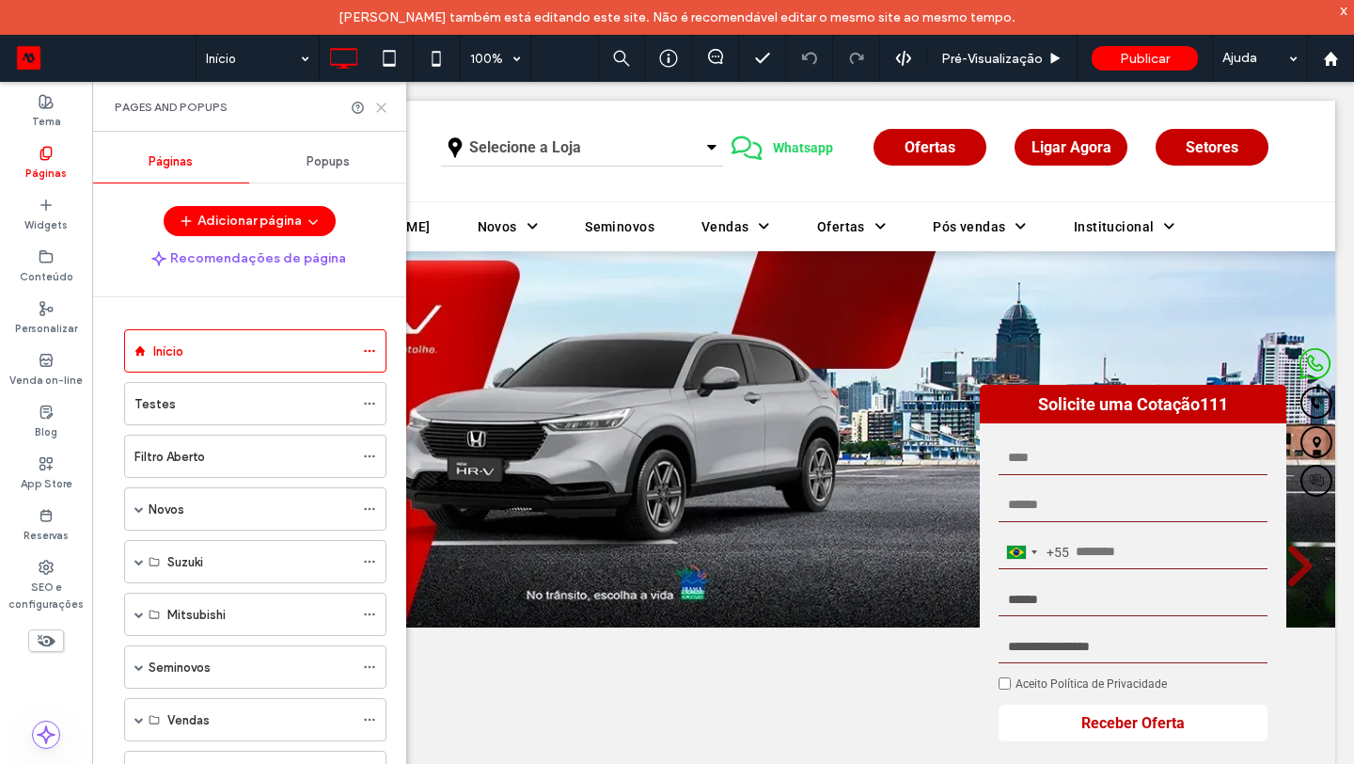
click at [375, 108] on icon at bounding box center [381, 108] width 14 height 14
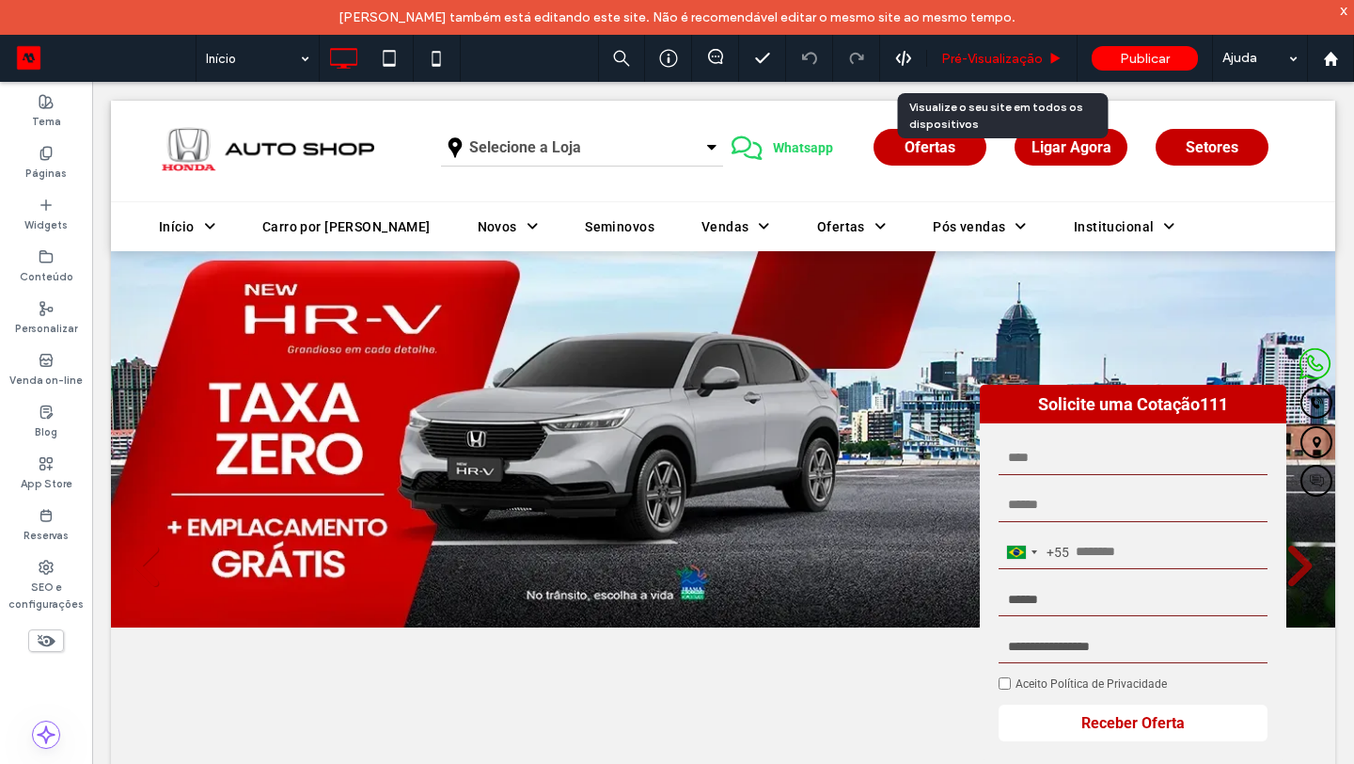
click at [957, 56] on span "Pré-Visualizaçāo" at bounding box center [992, 59] width 102 height 16
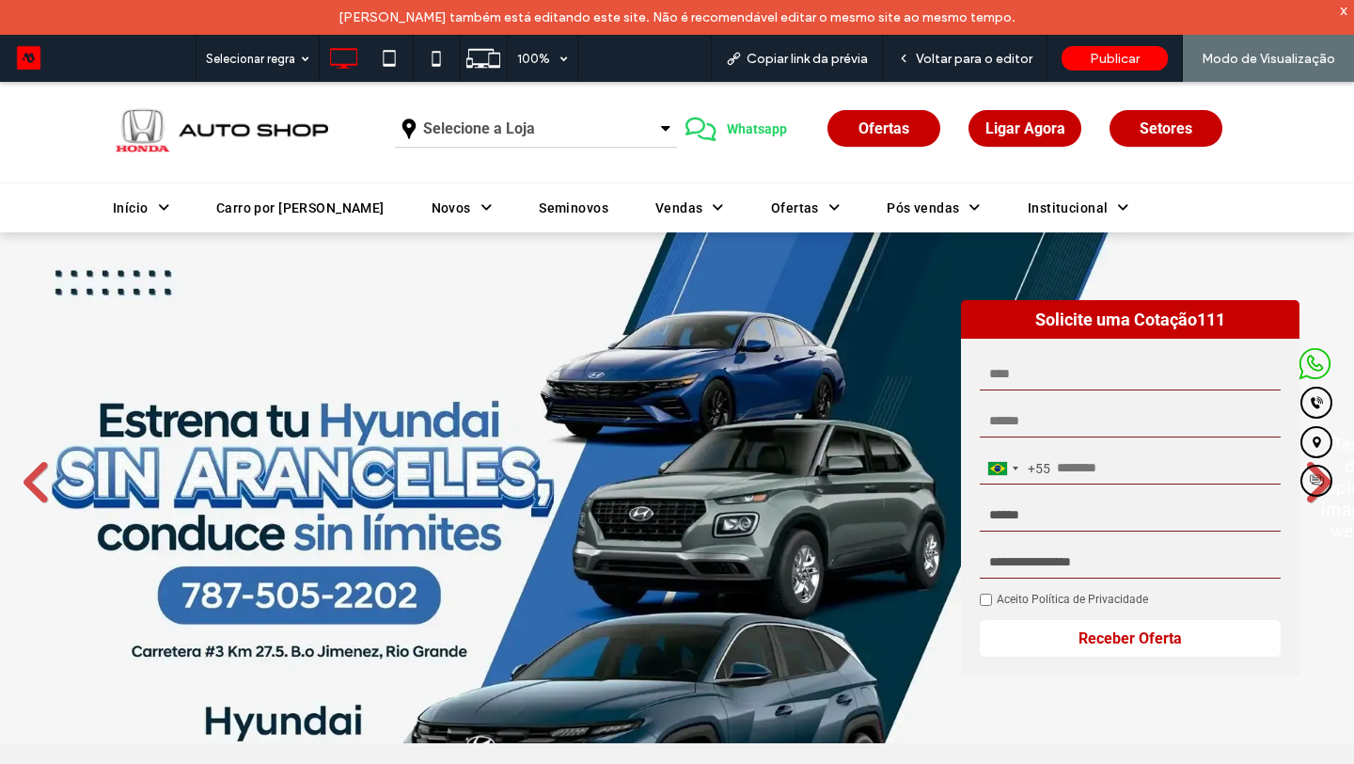
click at [784, 133] on span "Whatsapp" at bounding box center [756, 129] width 73 height 34
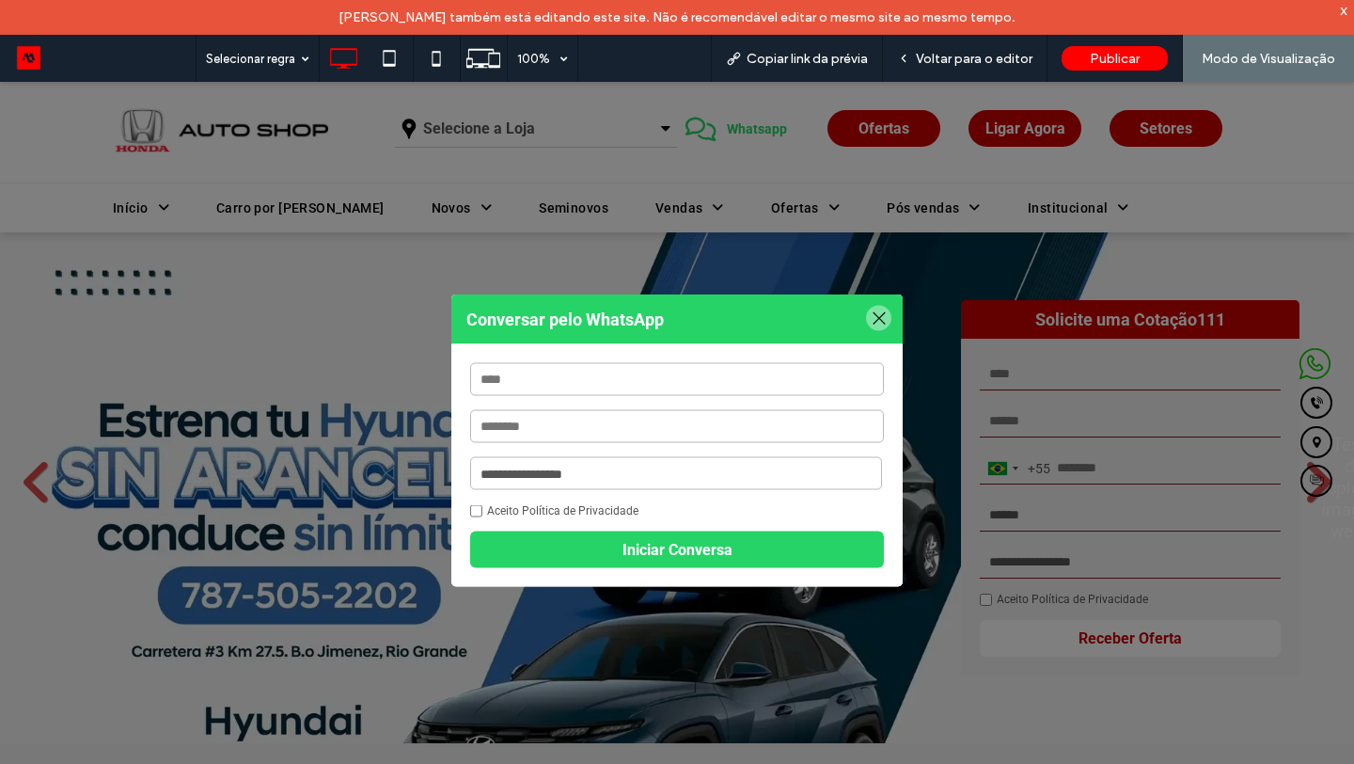
click at [587, 470] on select "**********" at bounding box center [676, 473] width 412 height 33
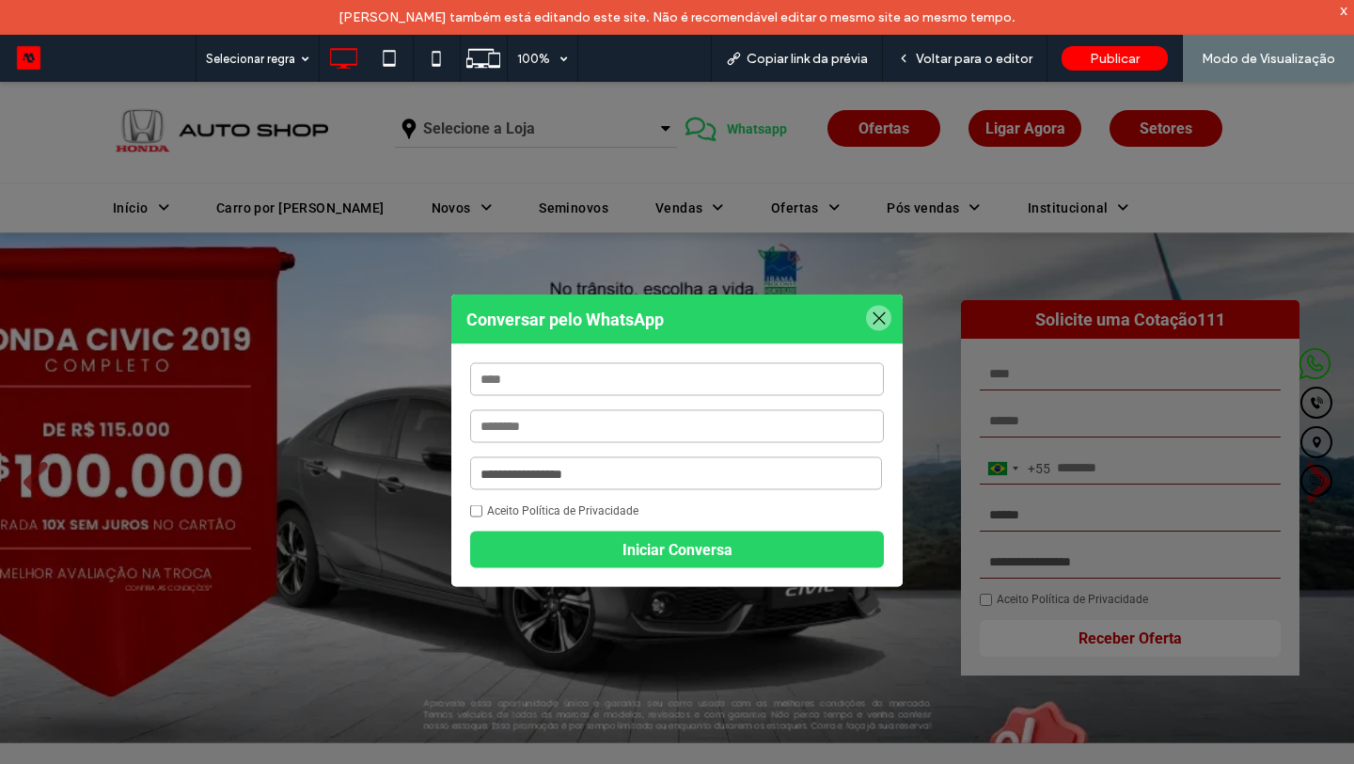
click at [876, 316] on div at bounding box center [878, 318] width 25 height 25
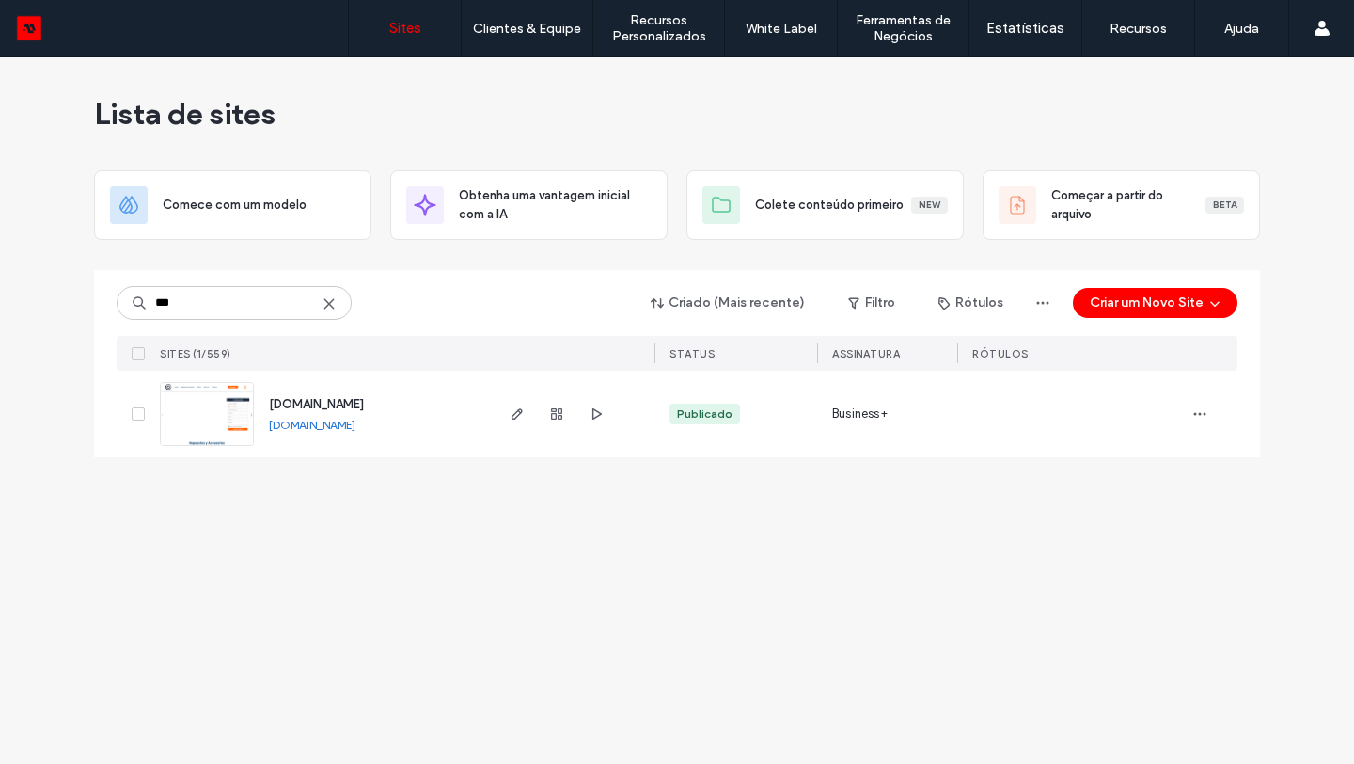
type input "***"
click at [309, 424] on link "www.oemworldparts.com" at bounding box center [312, 425] width 87 height 14
